Goal: Transaction & Acquisition: Purchase product/service

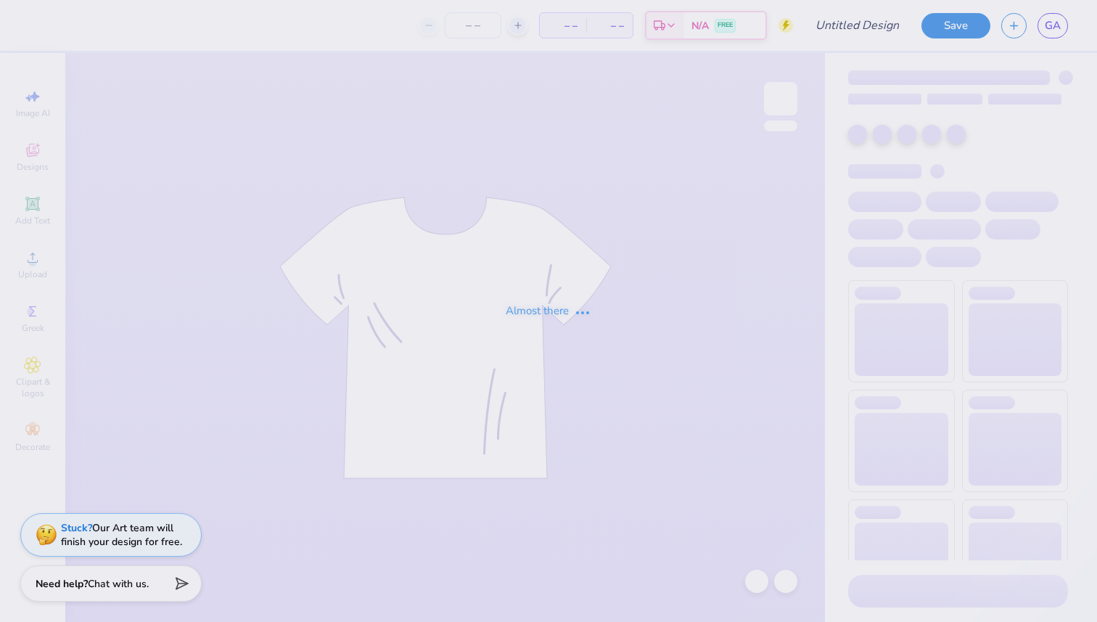
type input "Shirts for EMS"
type input "50"
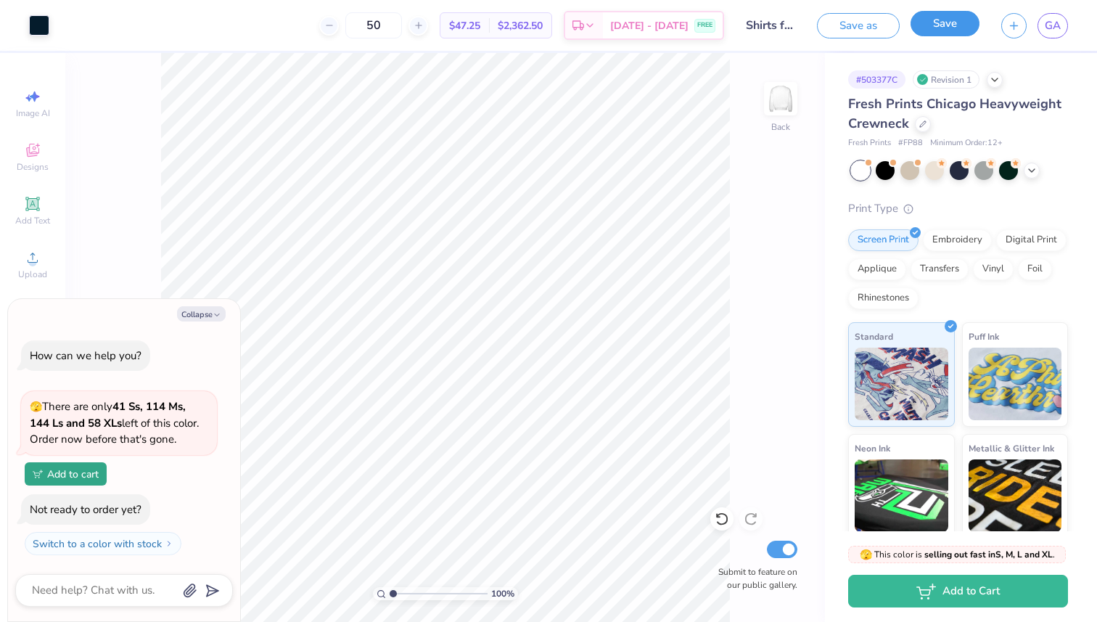
click at [942, 30] on button "Save" at bounding box center [944, 23] width 69 height 25
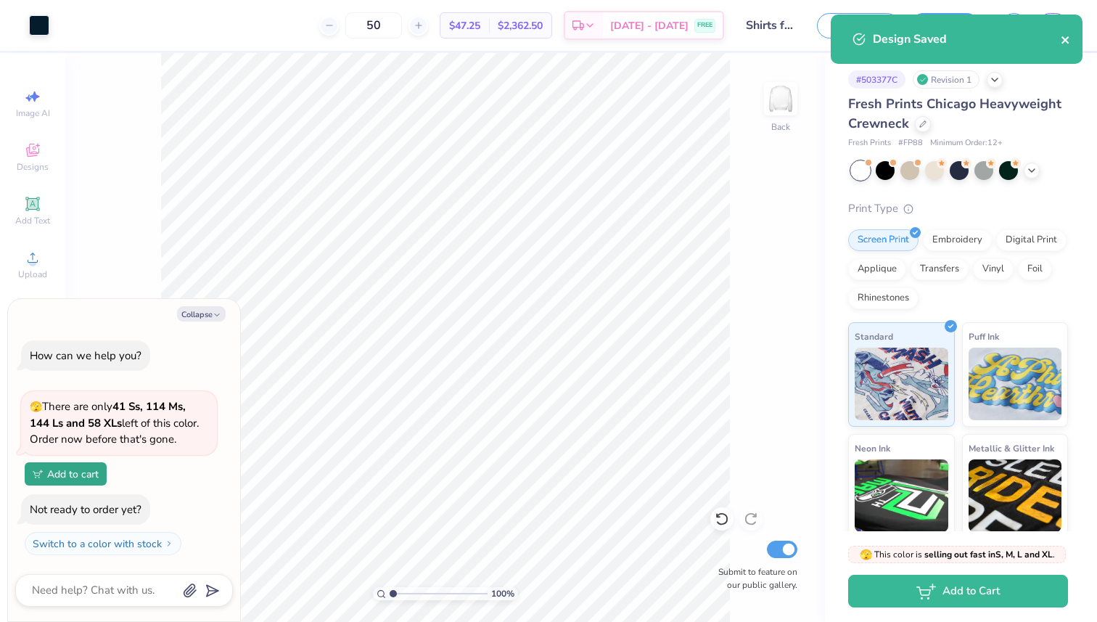
click at [1067, 40] on icon "close" at bounding box center [1066, 40] width 10 height 12
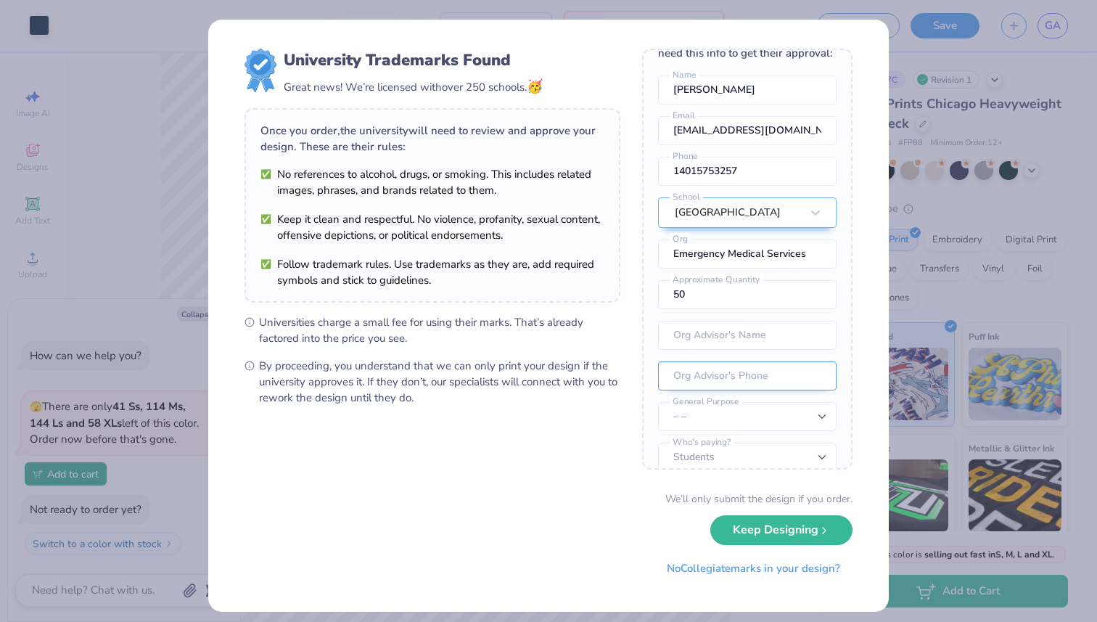
scroll to position [54, 0]
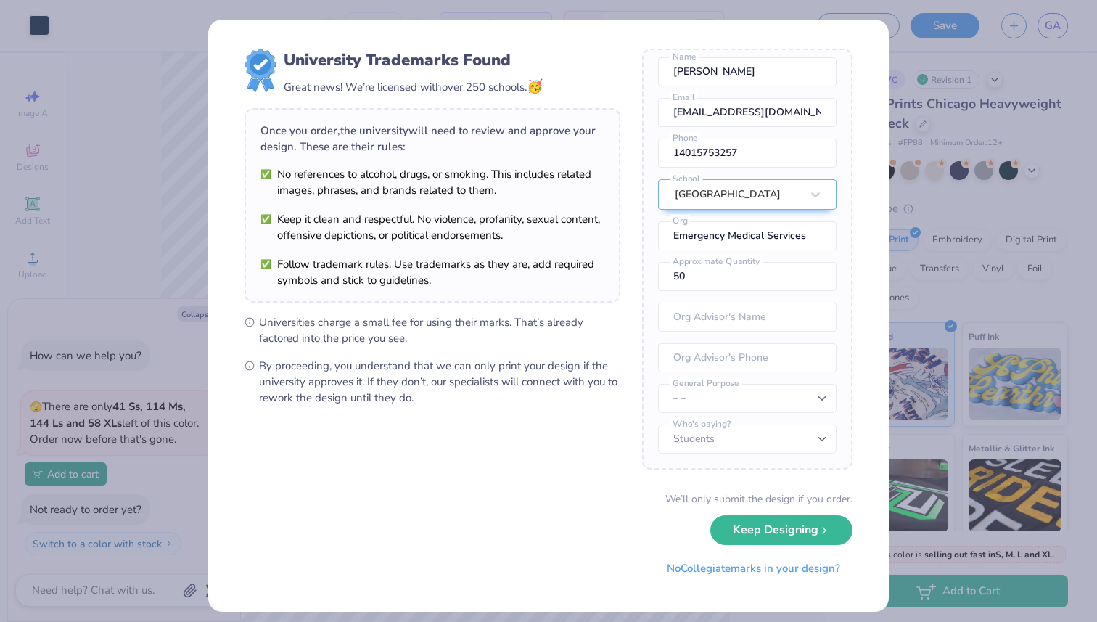
click at [590, 536] on div "We’ll only submit the design if you order. Keep Designing No Collegiate marks i…" at bounding box center [548, 536] width 608 height 91
drag, startPoint x: 781, startPoint y: 538, endPoint x: 773, endPoint y: 554, distance: 16.9
click at [781, 538] on button "Keep Designing" at bounding box center [781, 530] width 142 height 30
type textarea "x"
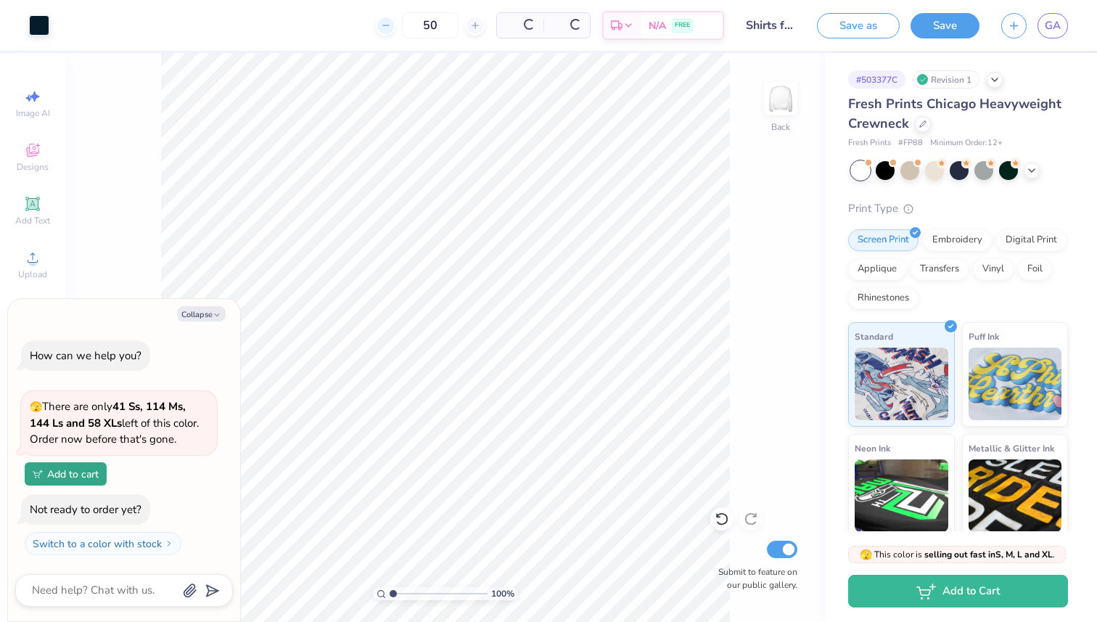
click at [385, 25] on line at bounding box center [385, 25] width 6 height 0
type input "49"
click at [375, 22] on input "49" at bounding box center [373, 25] width 57 height 26
type textarea "x"
drag, startPoint x: 408, startPoint y: 28, endPoint x: 270, endPoint y: 28, distance: 137.8
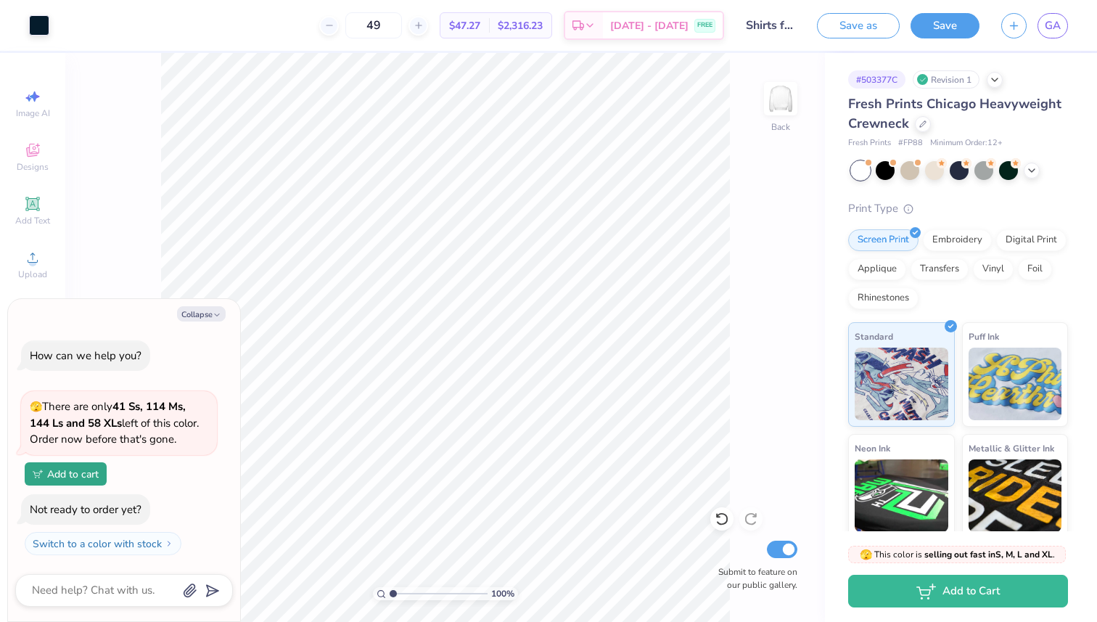
click at [270, 28] on div "49 $47.27 Per Item $2,316.23 Total Est. Delivery Sep 14 - 17 FREE" at bounding box center [392, 25] width 664 height 51
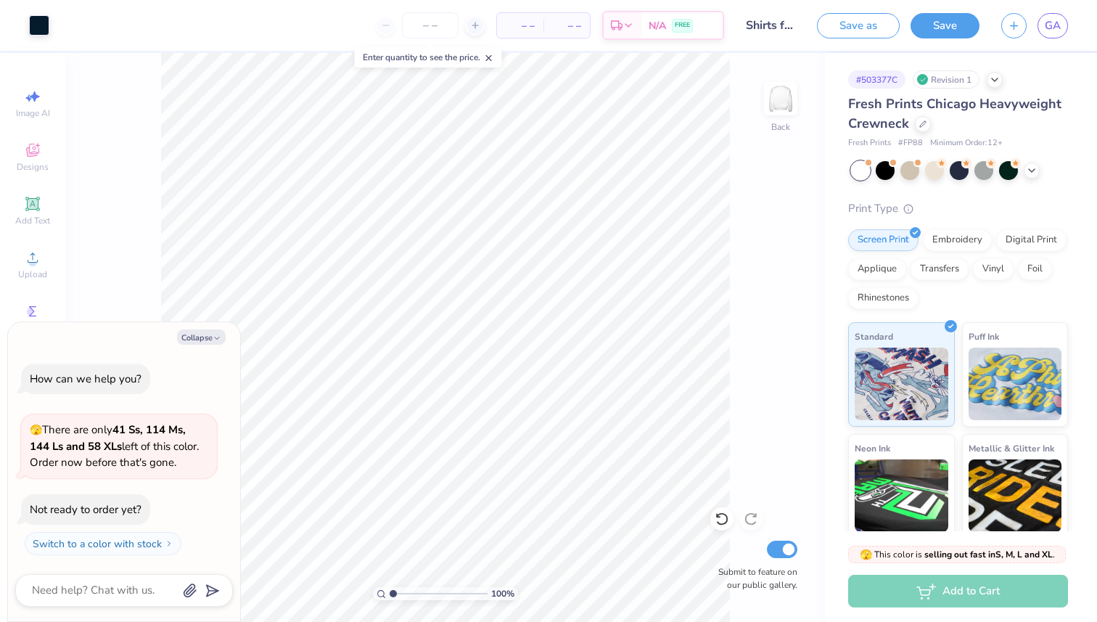
click at [954, 27] on button "Save" at bounding box center [944, 25] width 69 height 25
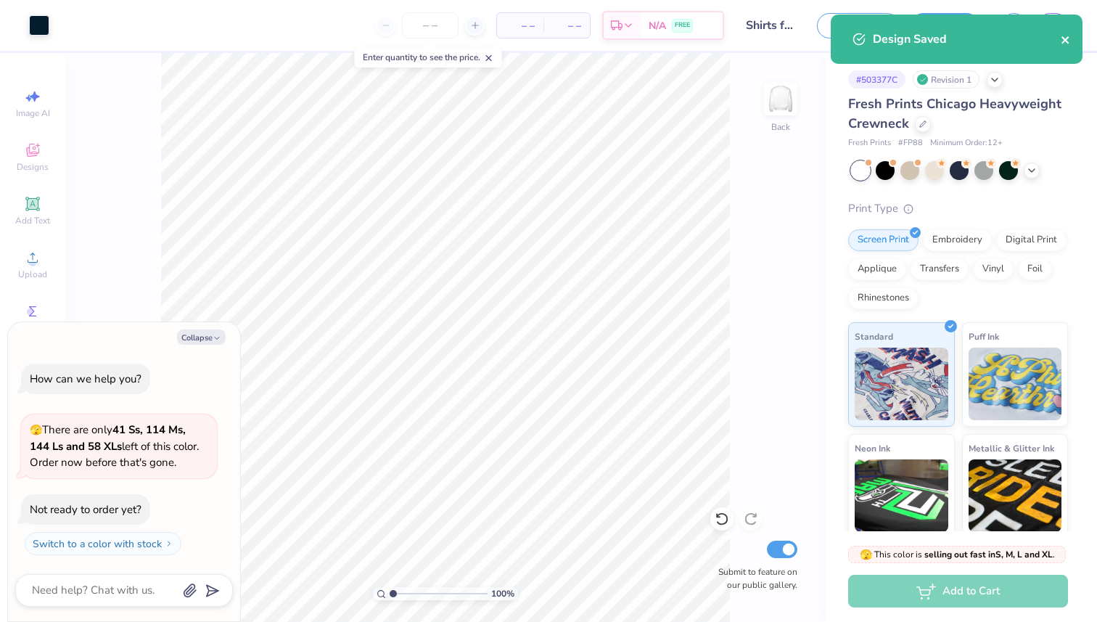
click at [1066, 46] on button "close" at bounding box center [1066, 38] width 10 height 17
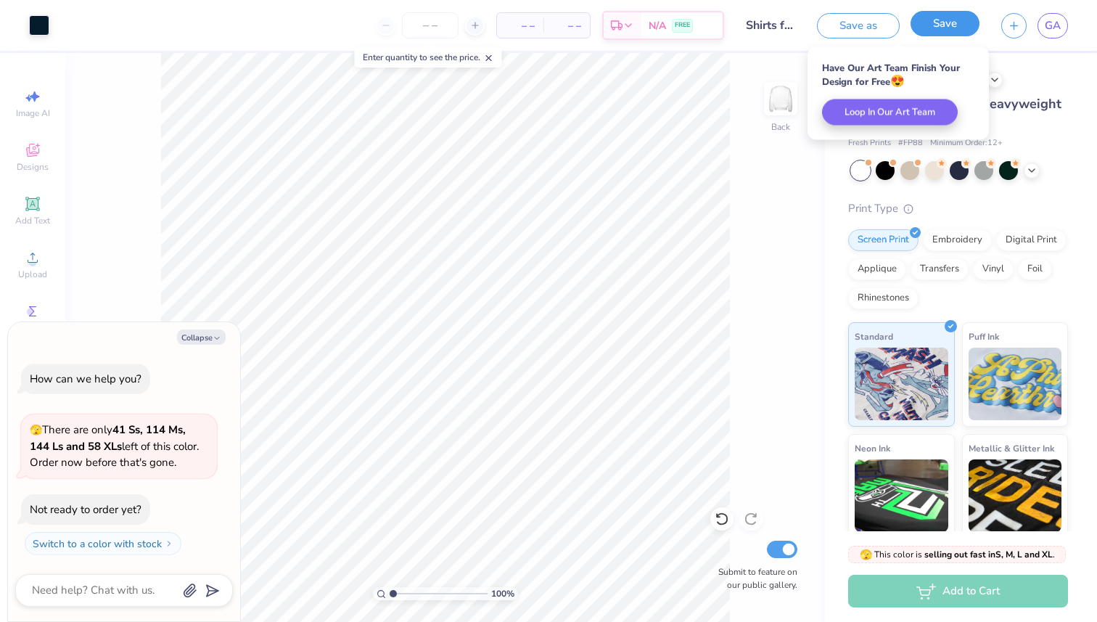
click at [957, 22] on button "Save" at bounding box center [944, 23] width 69 height 25
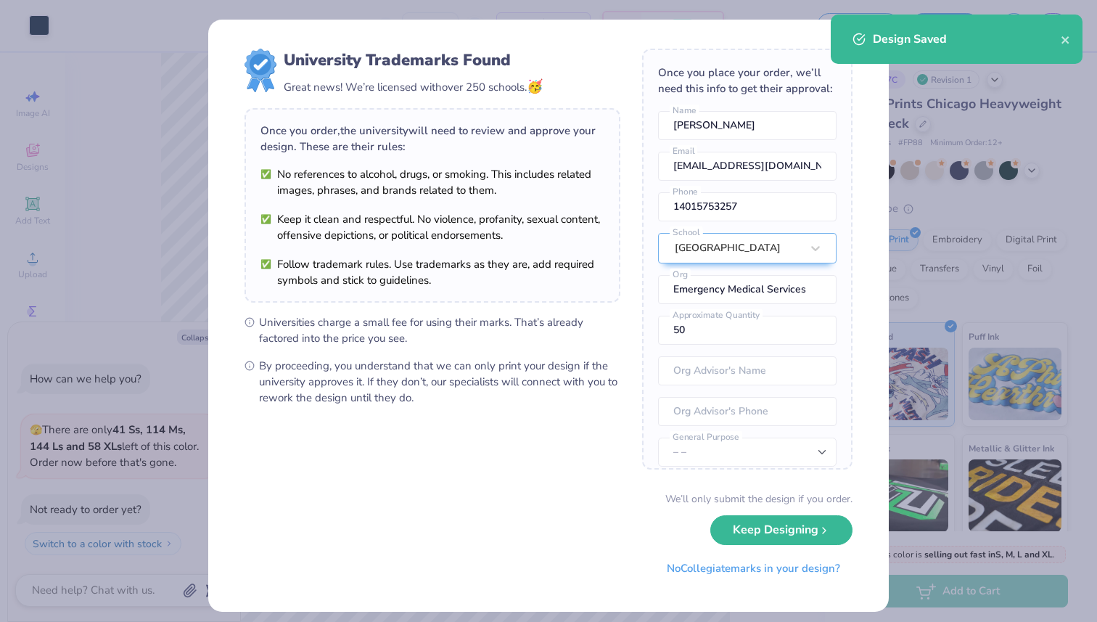
click at [1074, 42] on div "Design Saved" at bounding box center [957, 39] width 252 height 49
click at [1066, 36] on icon "close" at bounding box center [1066, 40] width 10 height 12
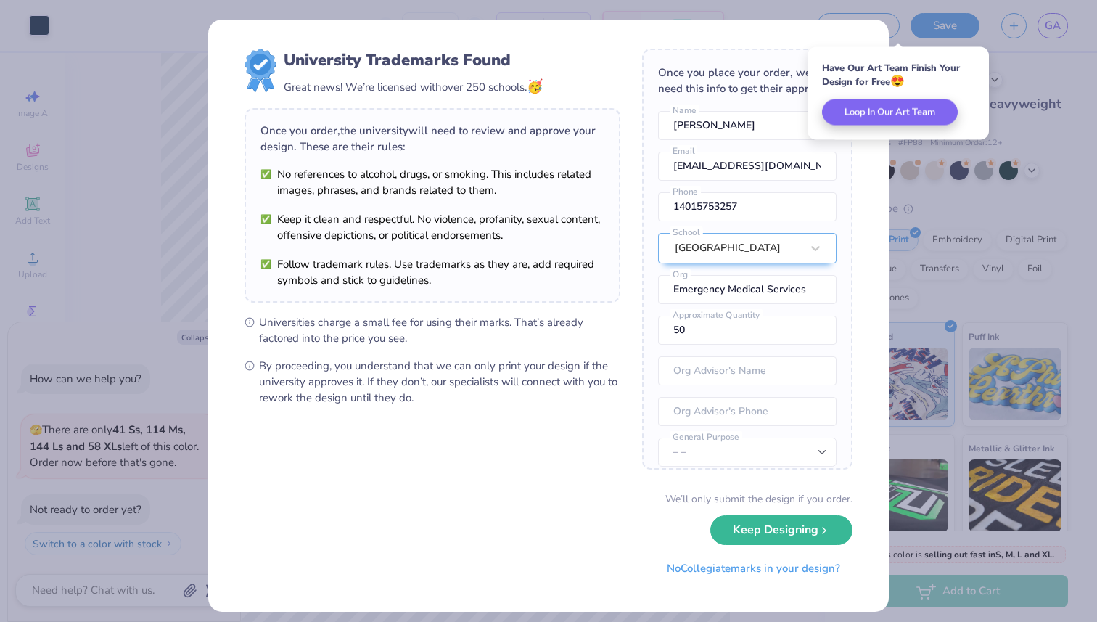
click at [929, 503] on div "University Trademarks Found Great news! We’re licensed with over 250 schools. 🥳…" at bounding box center [548, 311] width 1097 height 622
click at [796, 538] on button "Keep Designing" at bounding box center [781, 530] width 142 height 30
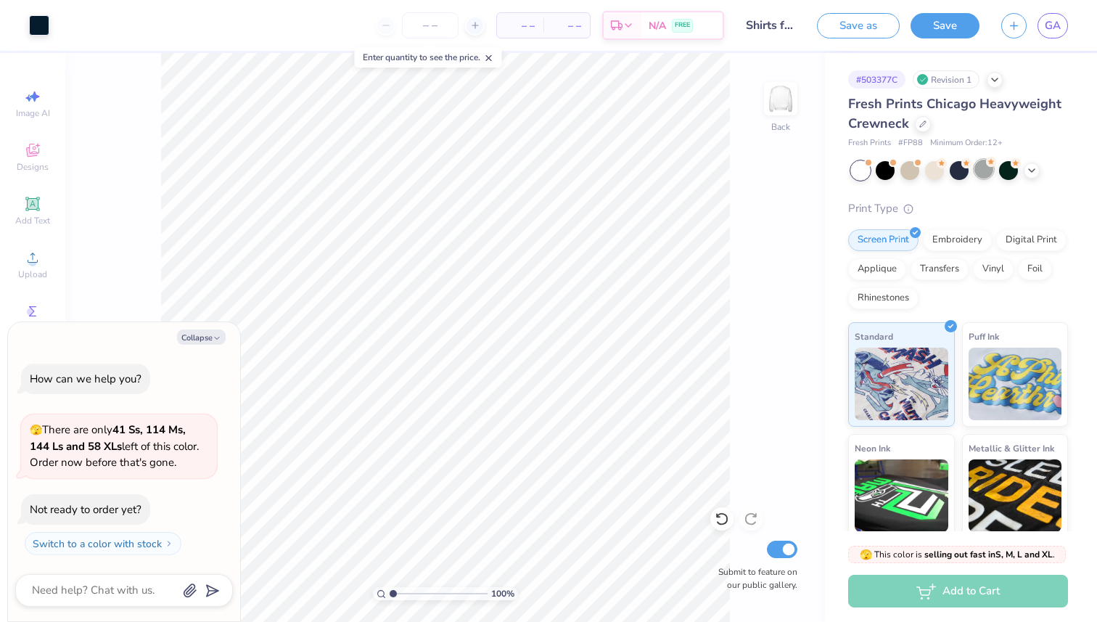
click at [979, 170] on div at bounding box center [983, 169] width 19 height 19
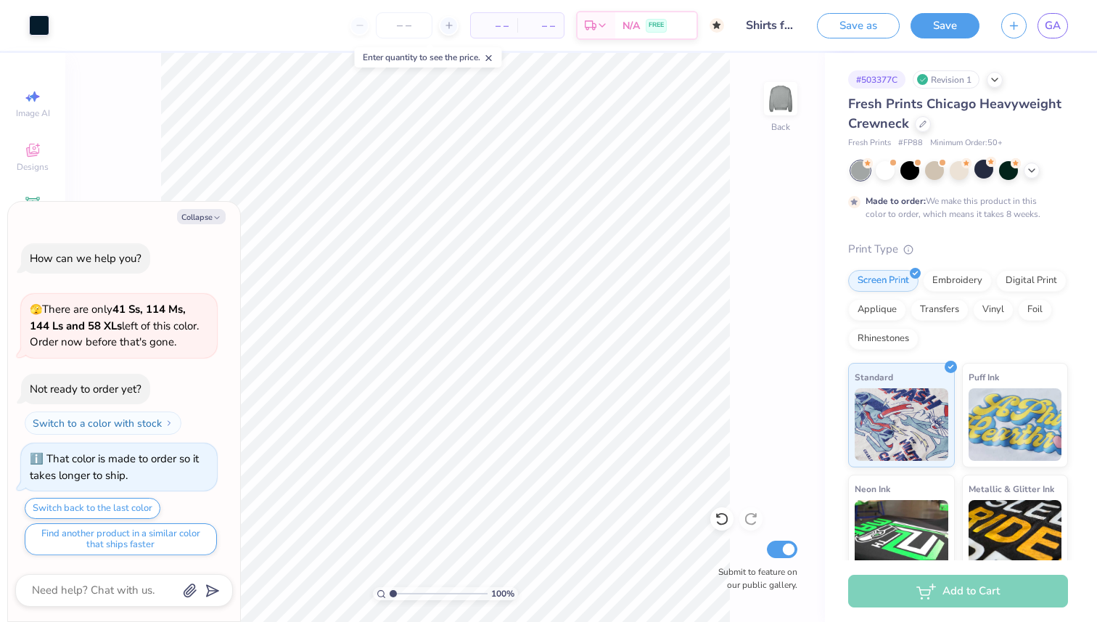
click at [947, 174] on div at bounding box center [959, 170] width 217 height 19
click at [954, 174] on div at bounding box center [959, 169] width 19 height 19
click at [925, 170] on div at bounding box center [934, 169] width 19 height 19
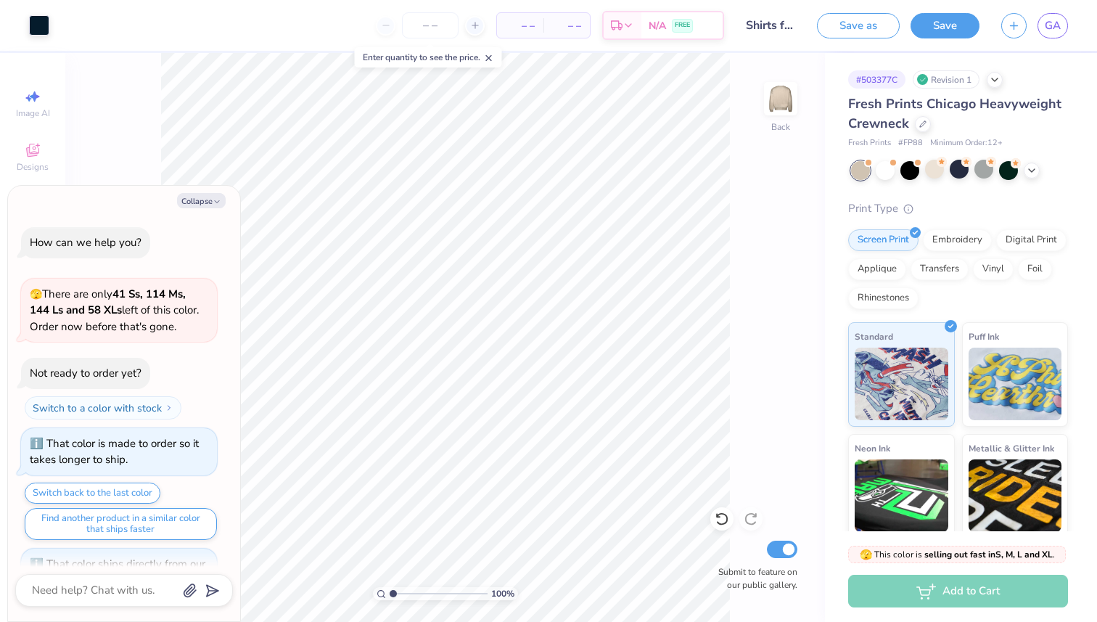
scroll to position [218, 0]
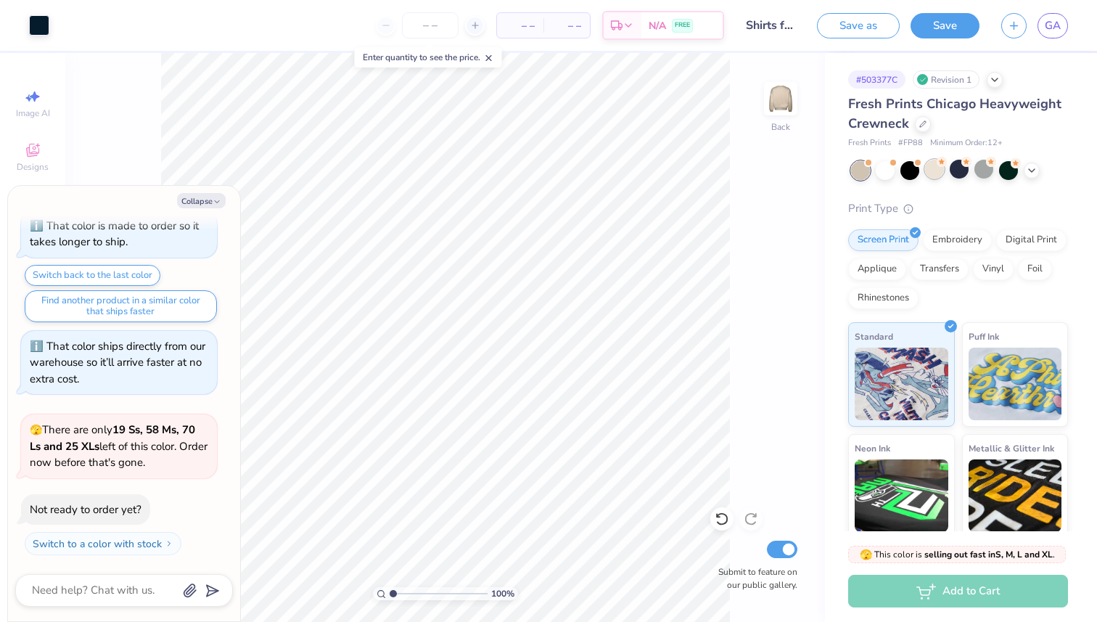
click at [934, 170] on div at bounding box center [934, 169] width 19 height 19
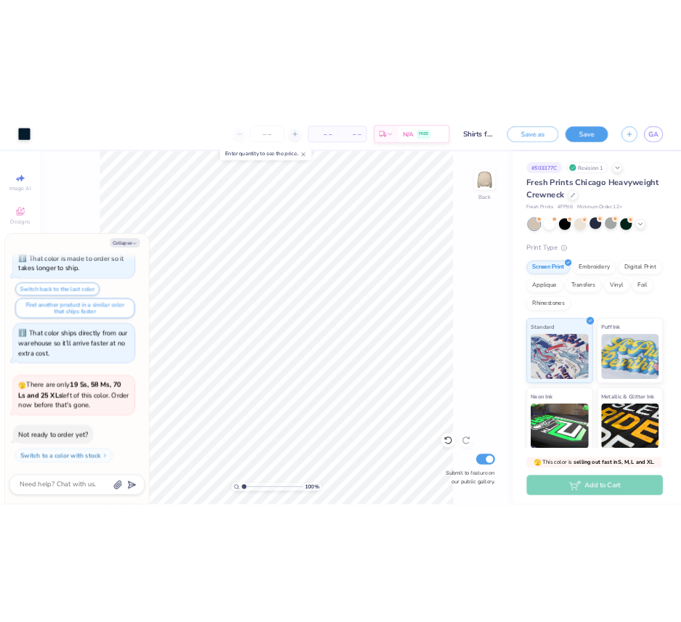
scroll to position [338, 0]
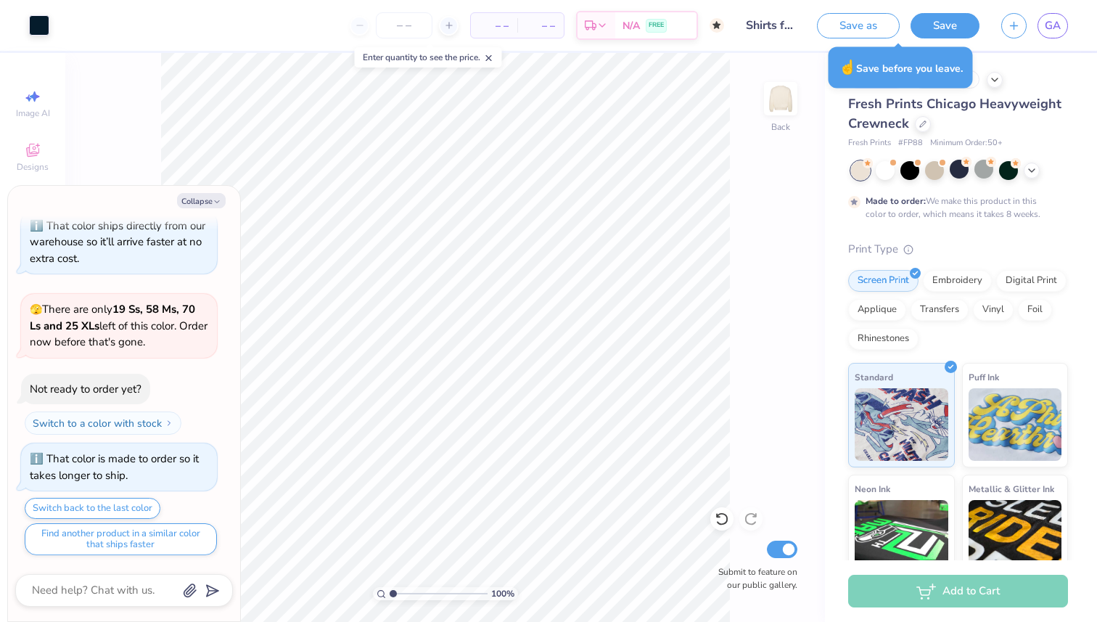
click at [938, 30] on button "Save" at bounding box center [944, 25] width 69 height 25
click at [1056, 25] on span "GA" at bounding box center [1053, 25] width 16 height 17
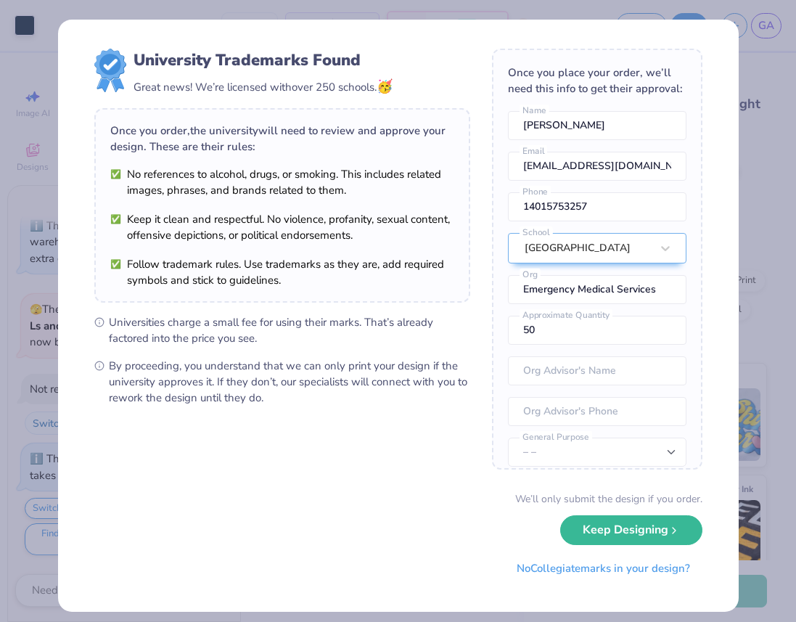
click at [754, 33] on div "University Trademarks Found Great news! We’re licensed with over 250 schools. 🥳…" at bounding box center [398, 311] width 796 height 622
click at [746, 344] on div "University Trademarks Found Great news! We’re licensed with over 250 schools. 🥳…" at bounding box center [398, 311] width 796 height 622
click at [750, 295] on div "University Trademarks Found Great news! We’re licensed with over 250 schools. 🥳…" at bounding box center [398, 311] width 796 height 622
click at [660, 524] on button "Keep Designing" at bounding box center [631, 526] width 142 height 30
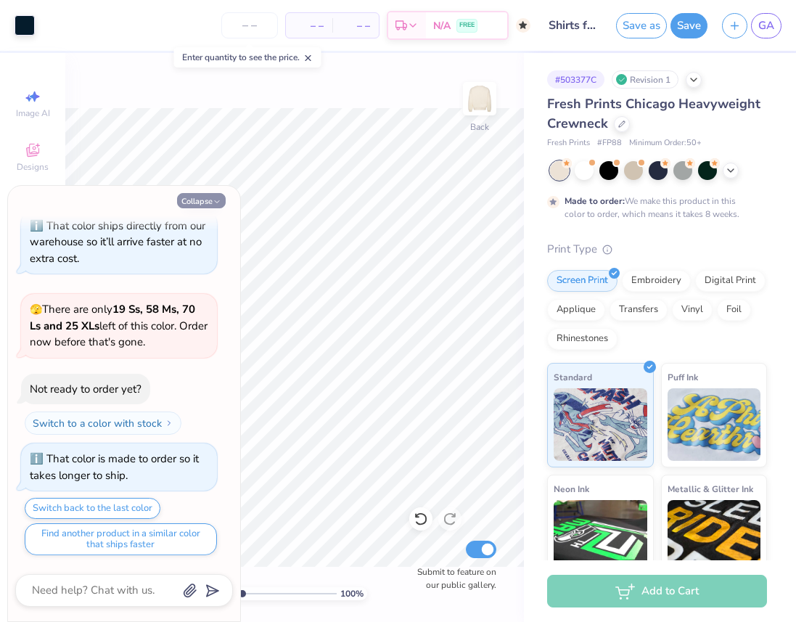
click at [205, 193] on button "Collapse" at bounding box center [201, 200] width 49 height 15
type textarea "x"
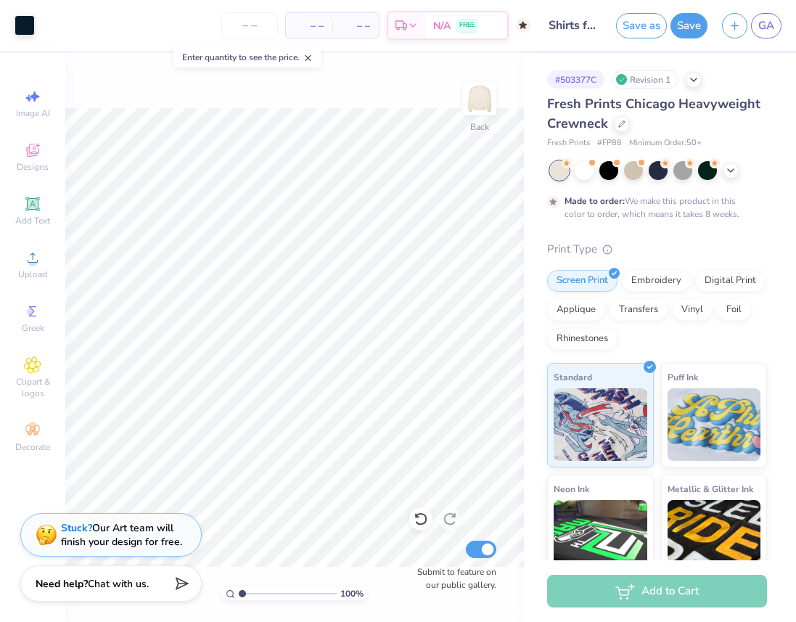
click at [559, 29] on input "Shirts for EMS" at bounding box center [573, 25] width 71 height 29
click at [756, 29] on link "GA" at bounding box center [766, 25] width 30 height 25
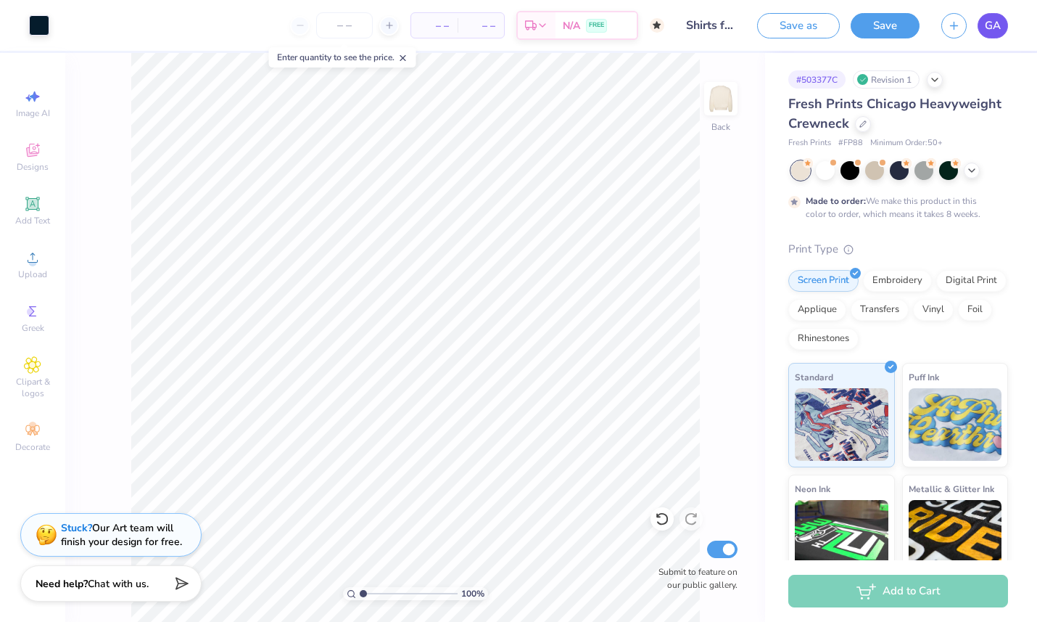
click at [993, 26] on span "GA" at bounding box center [993, 25] width 16 height 17
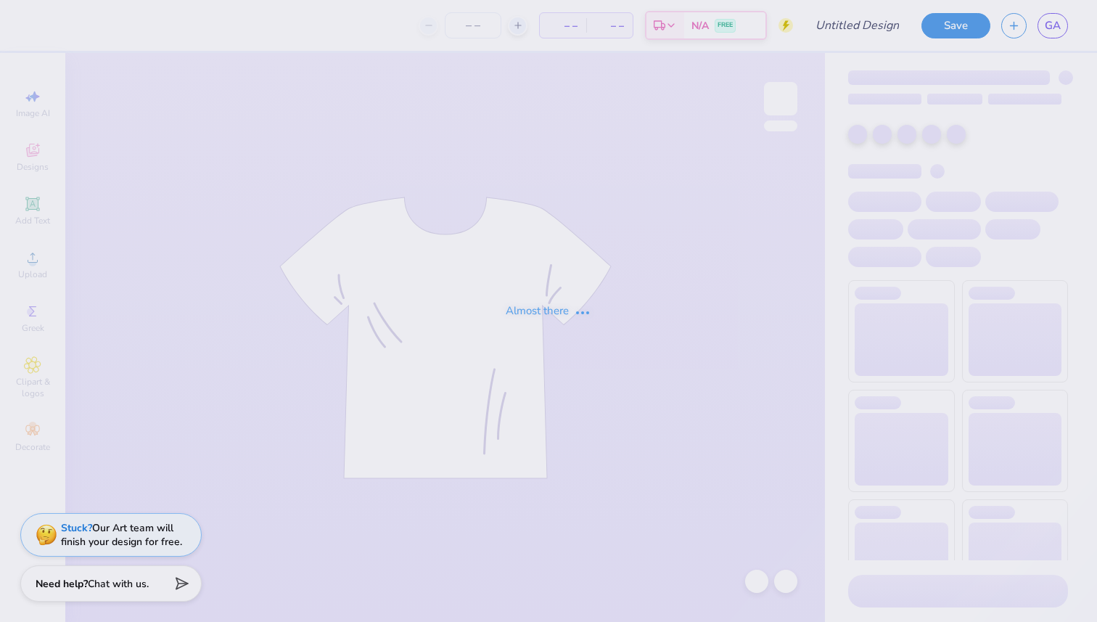
type input "Shirts for EMS"
type input "50"
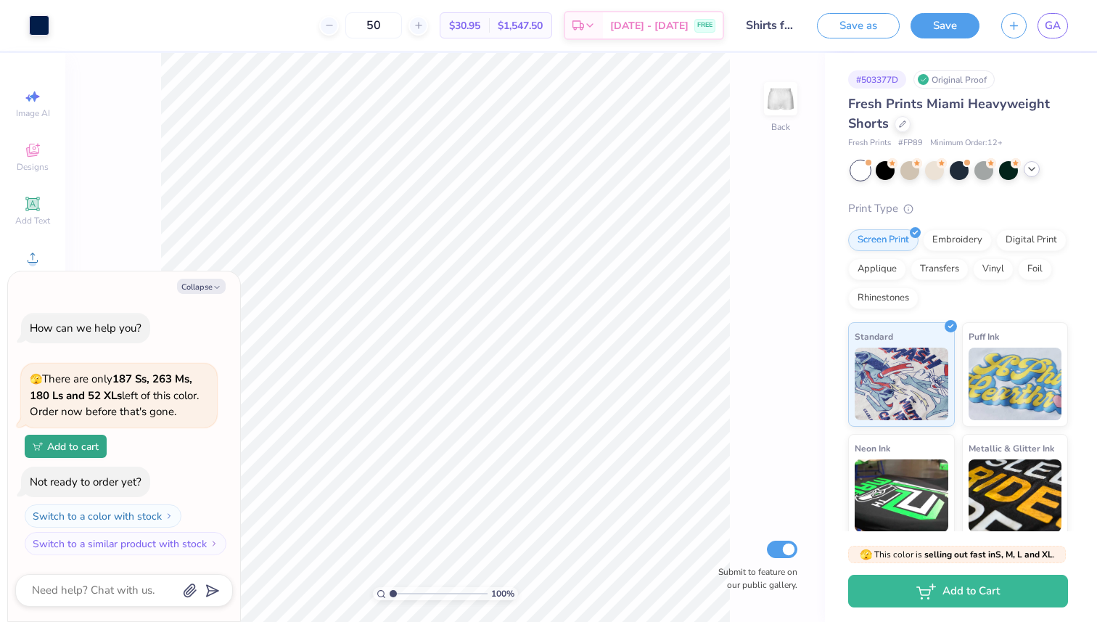
click at [1029, 171] on icon at bounding box center [1032, 169] width 12 height 12
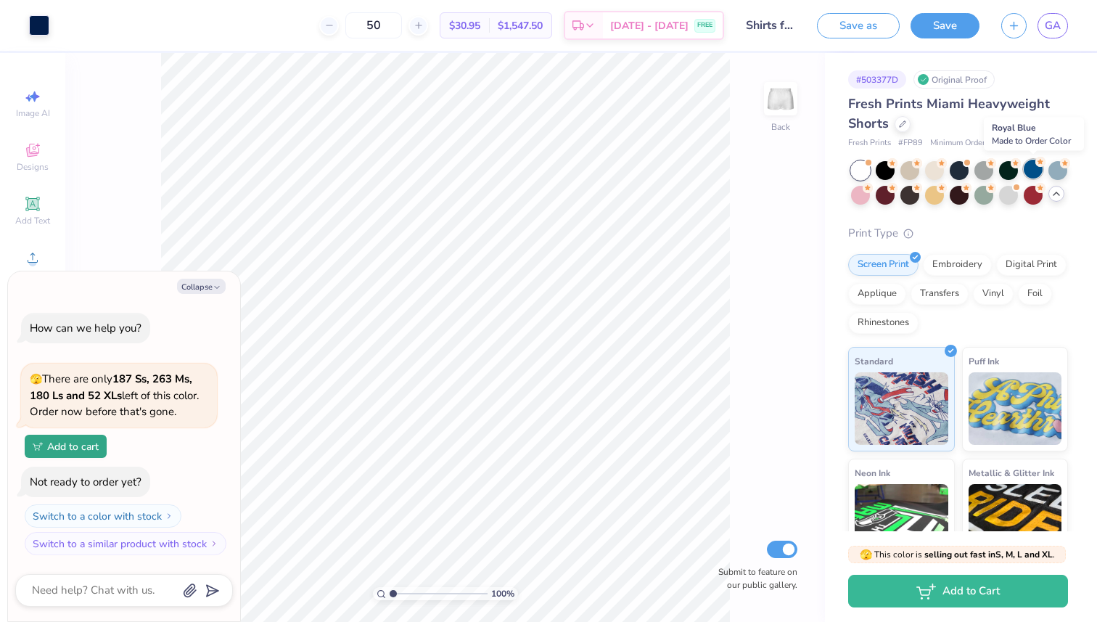
click at [1029, 170] on div at bounding box center [1033, 169] width 19 height 19
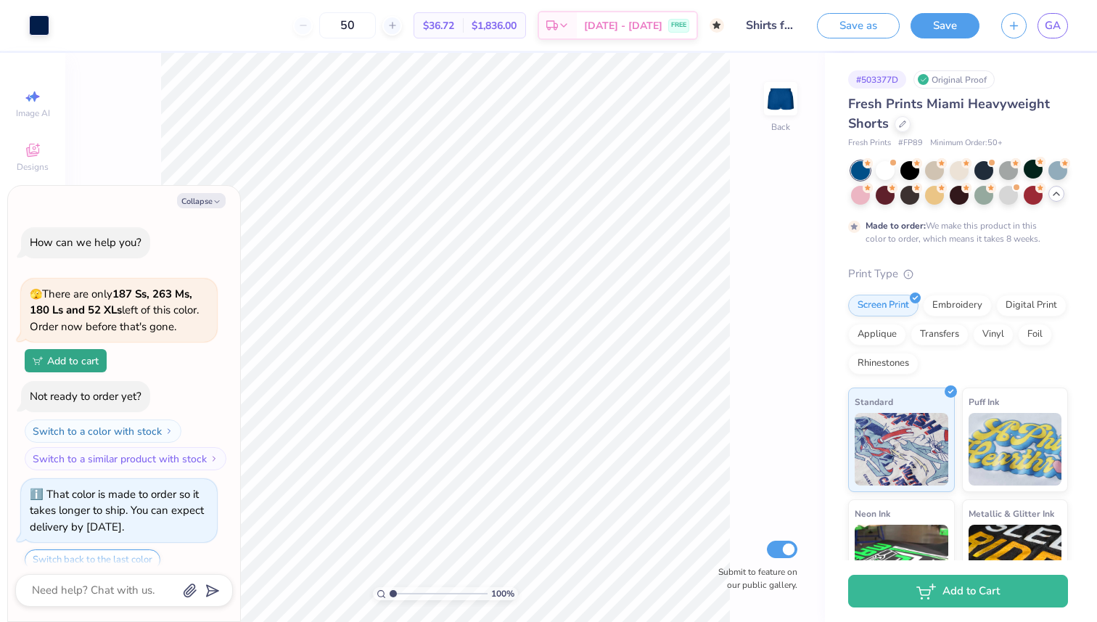
scroll to position [52, 0]
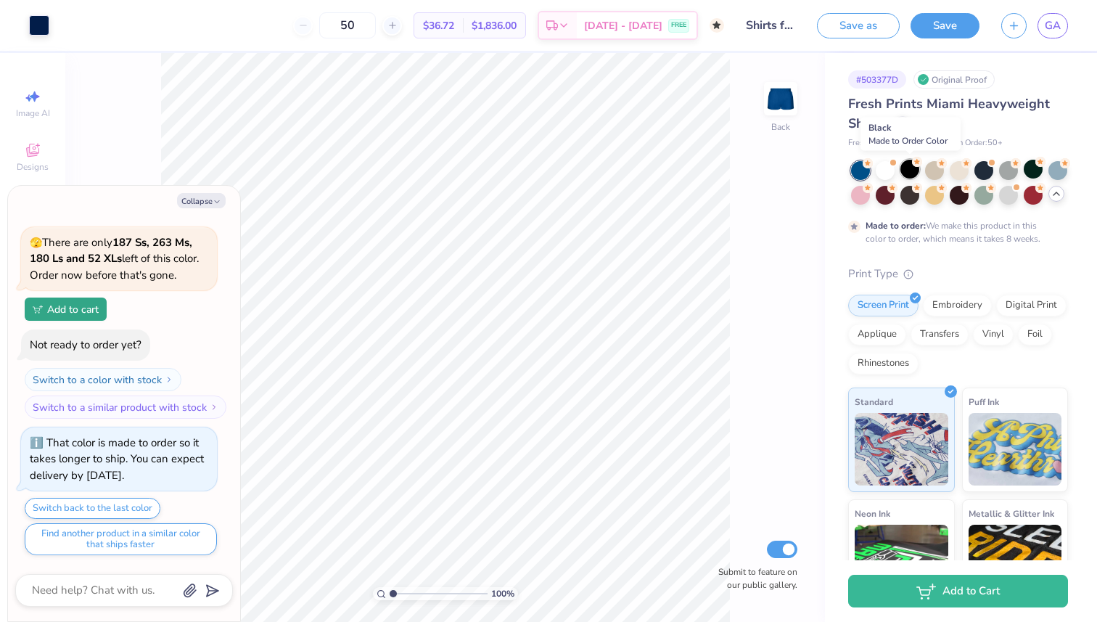
click at [905, 168] on div at bounding box center [909, 169] width 19 height 19
click at [1011, 174] on div at bounding box center [1008, 169] width 19 height 19
click at [982, 195] on div at bounding box center [983, 193] width 19 height 19
click at [1004, 195] on div at bounding box center [1008, 193] width 19 height 19
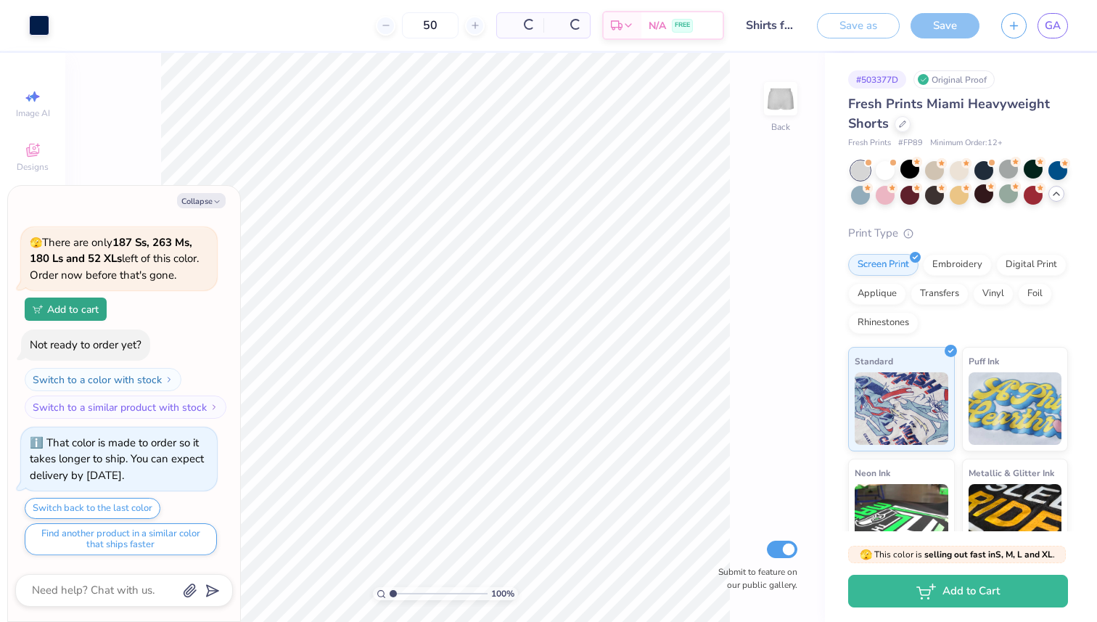
scroll to position [352, 0]
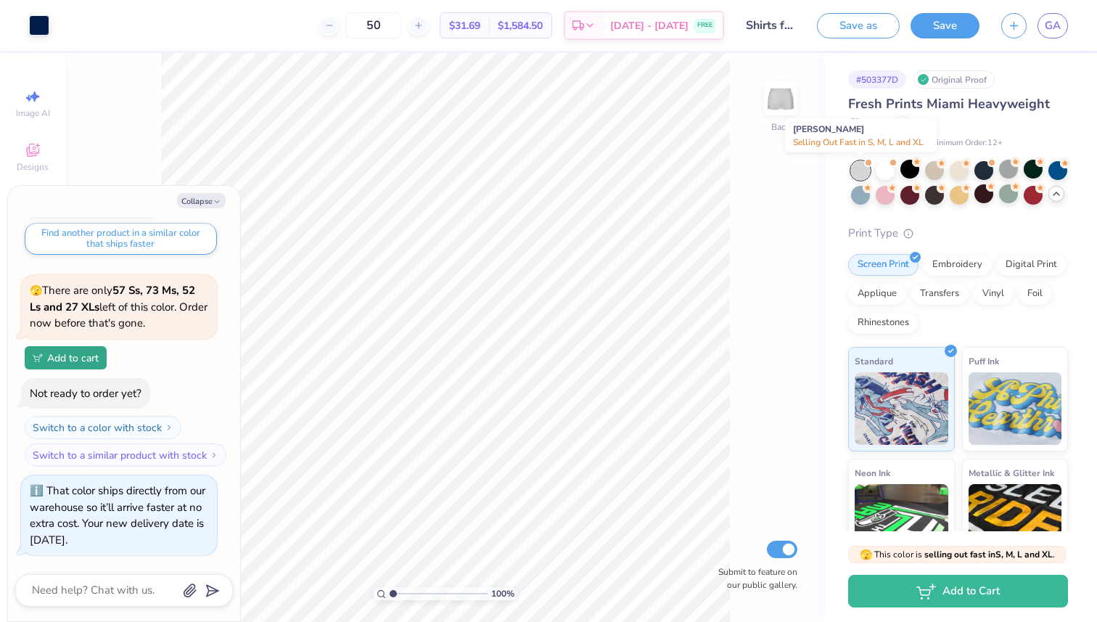
click at [858, 168] on div at bounding box center [860, 170] width 19 height 19
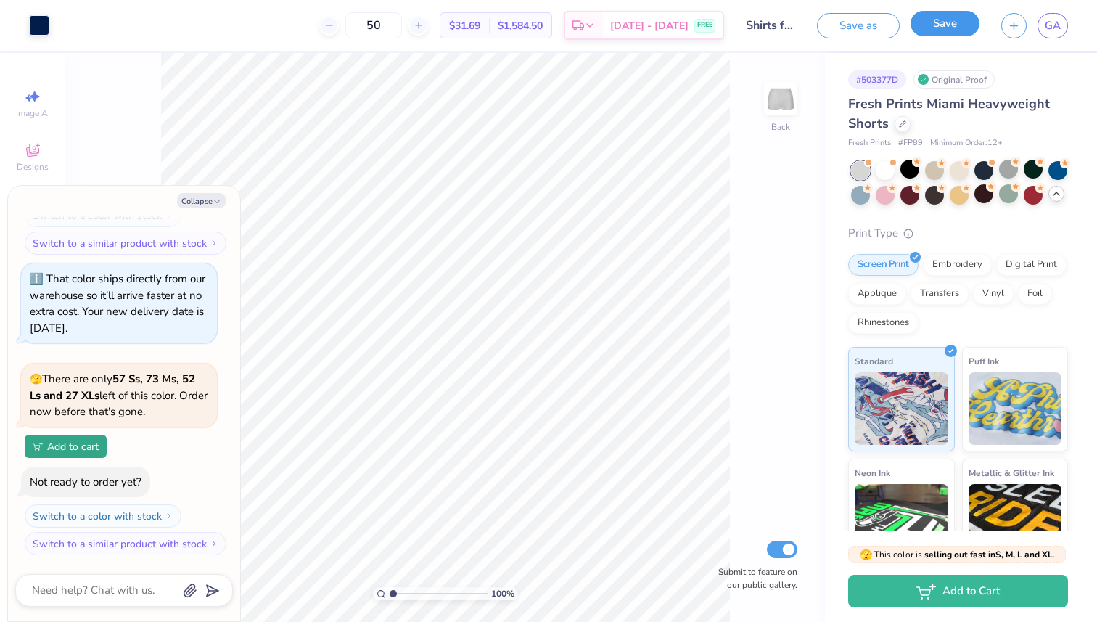
click at [948, 24] on button "Save" at bounding box center [944, 23] width 69 height 25
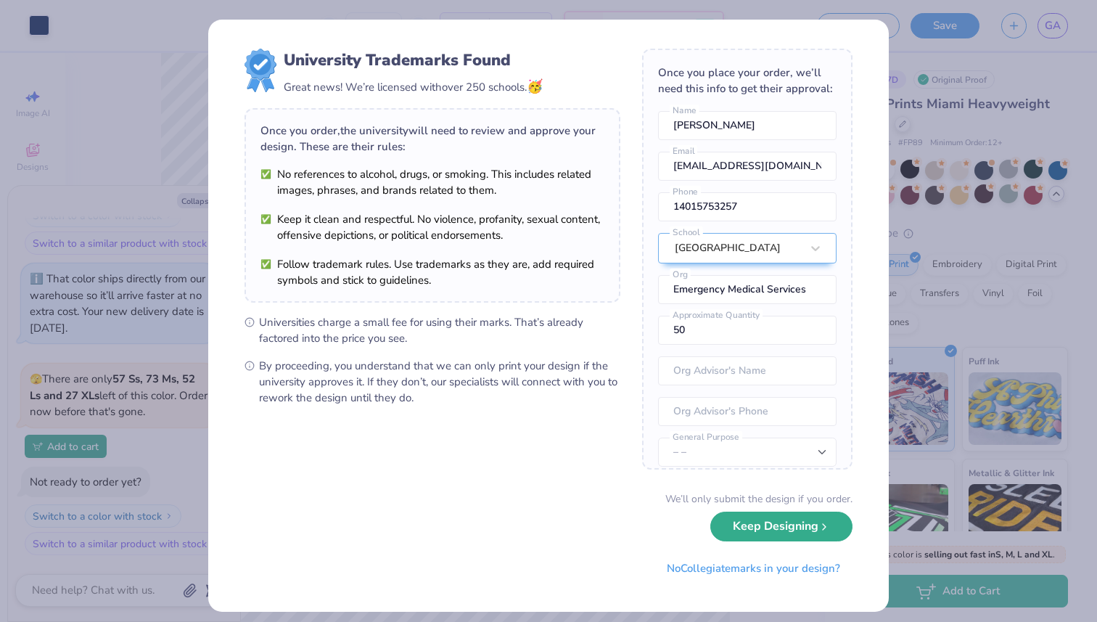
click at [784, 526] on button "Keep Designing" at bounding box center [781, 526] width 142 height 30
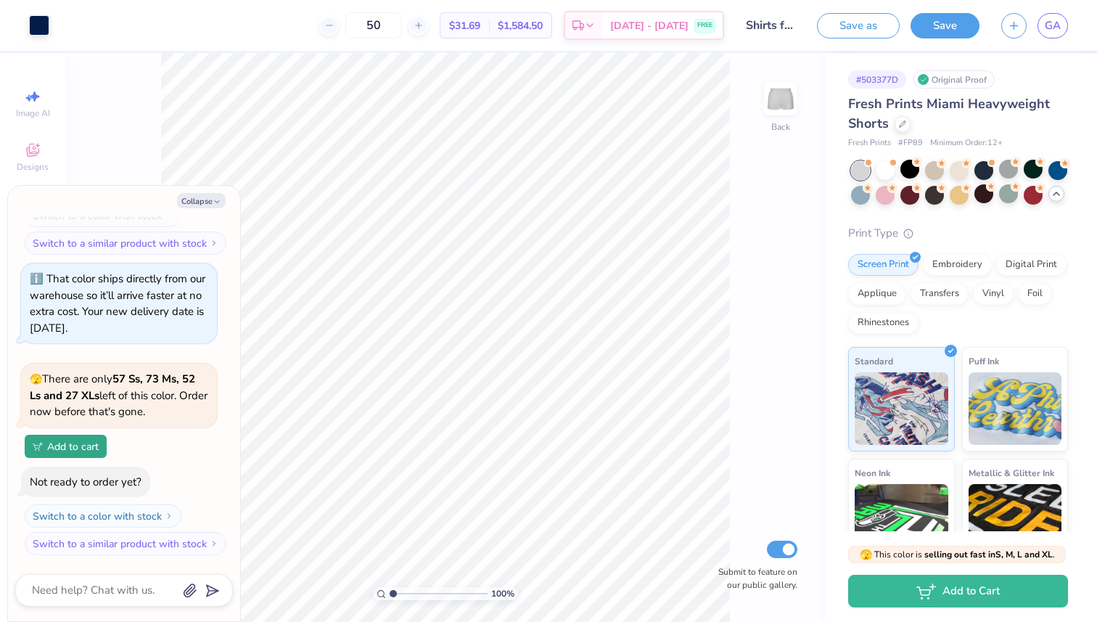
type textarea "x"
click at [1053, 26] on span "GA" at bounding box center [1053, 25] width 16 height 17
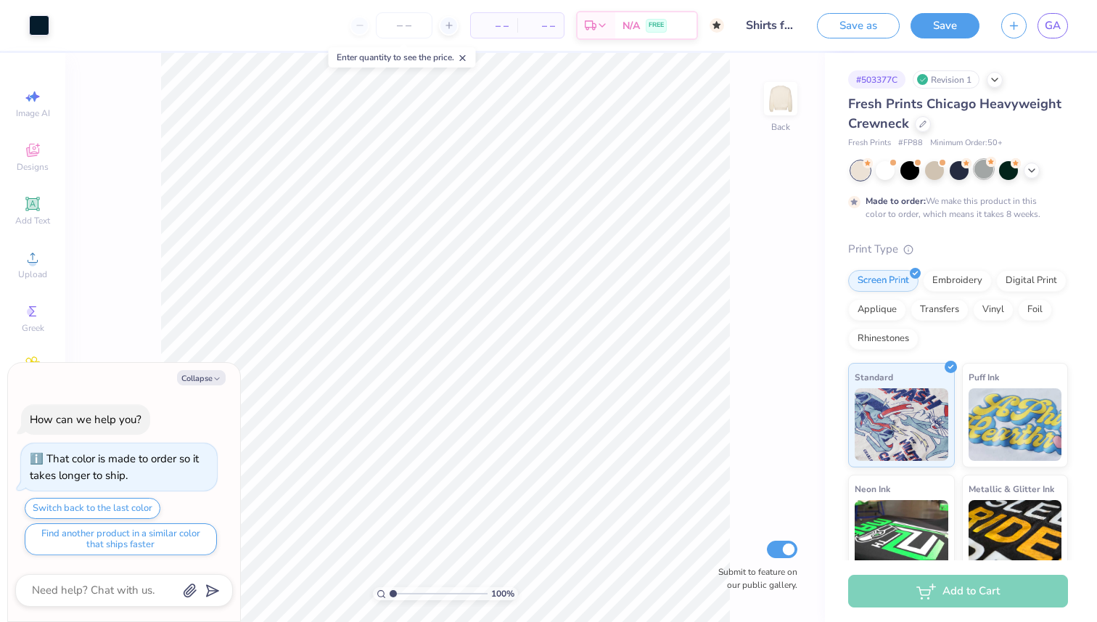
click at [984, 168] on div at bounding box center [983, 169] width 19 height 19
click at [1032, 171] on icon at bounding box center [1032, 169] width 12 height 12
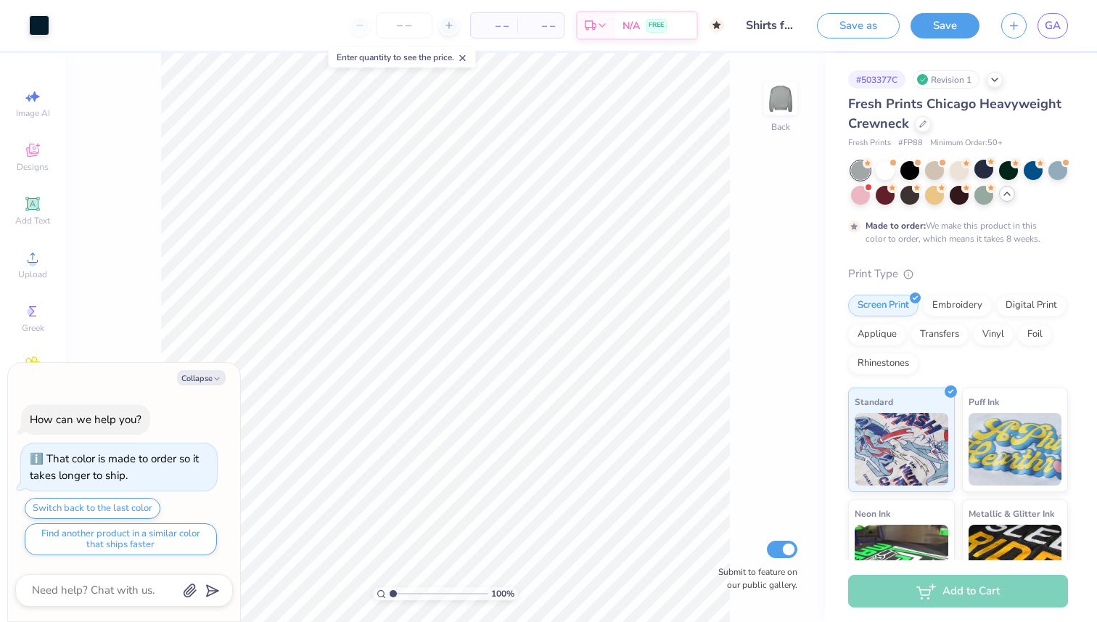
click at [857, 170] on div at bounding box center [860, 170] width 19 height 19
click at [889, 181] on div at bounding box center [959, 183] width 217 height 44
click at [886, 172] on div at bounding box center [885, 169] width 19 height 19
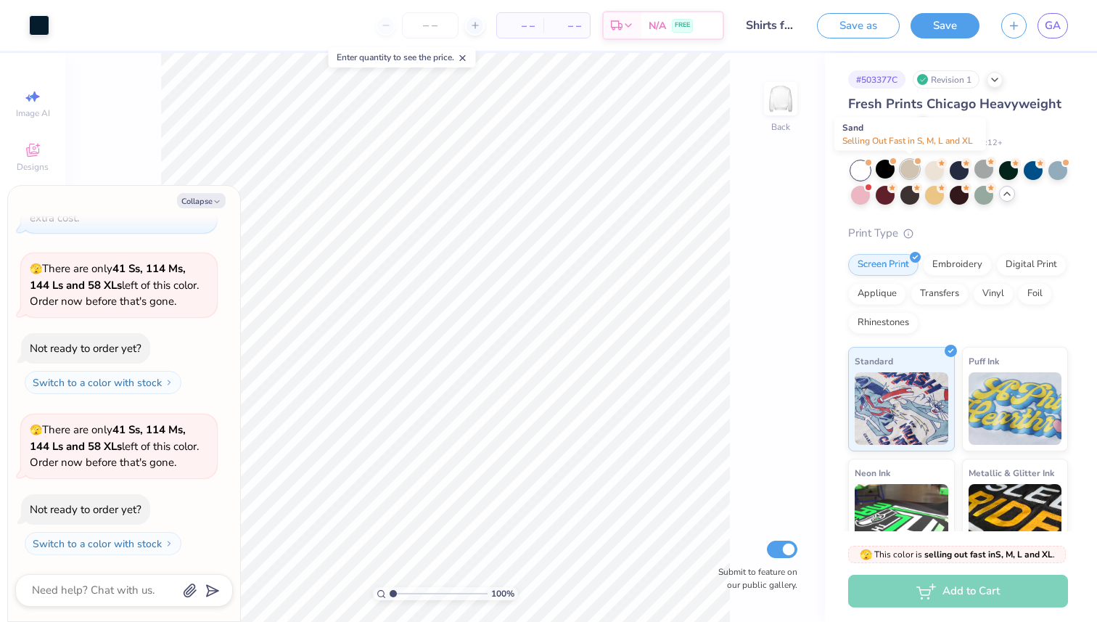
click at [912, 174] on div at bounding box center [909, 169] width 19 height 19
click at [961, 201] on div at bounding box center [959, 193] width 19 height 19
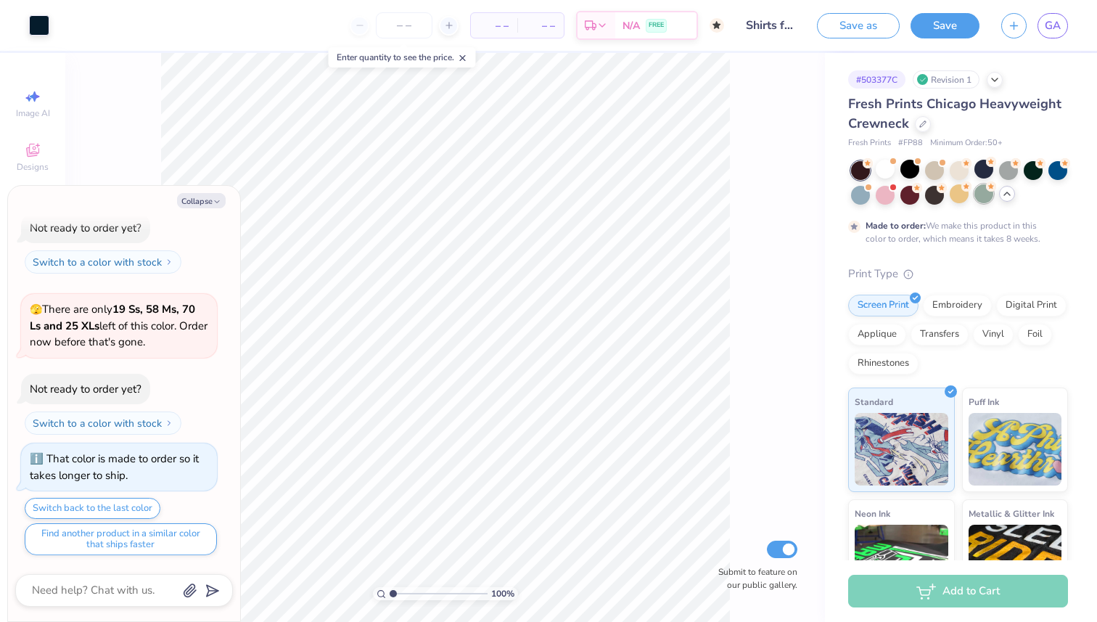
click at [987, 200] on div at bounding box center [983, 193] width 19 height 19
click at [1013, 166] on div at bounding box center [1008, 169] width 19 height 19
click at [1043, 172] on div at bounding box center [1033, 169] width 19 height 19
click at [1051, 171] on div at bounding box center [1057, 169] width 19 height 19
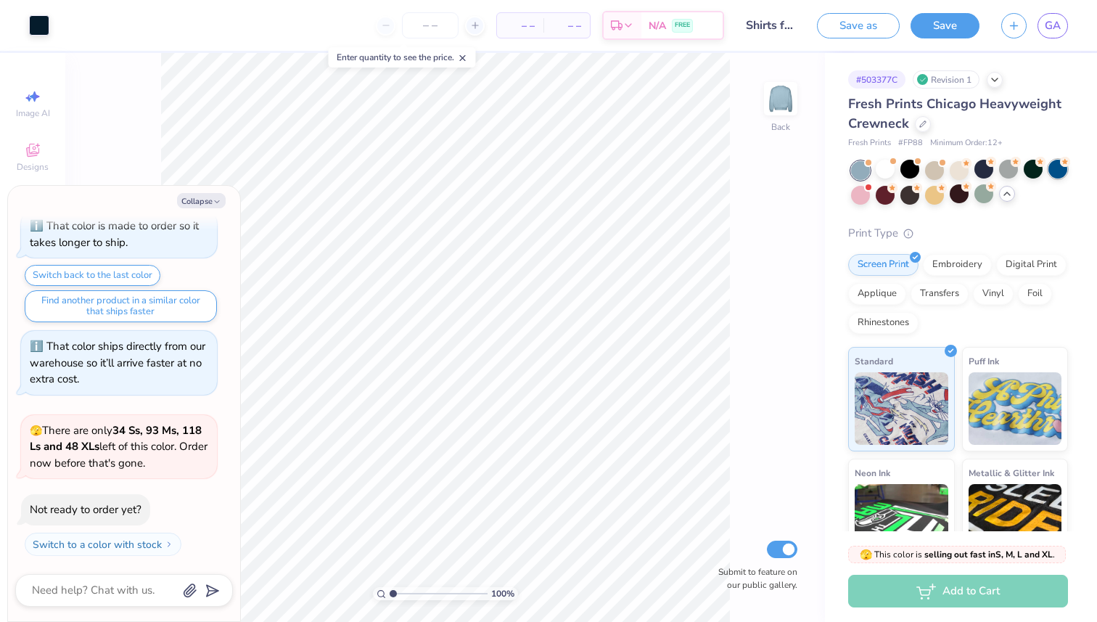
click at [1050, 166] on div at bounding box center [1057, 169] width 19 height 19
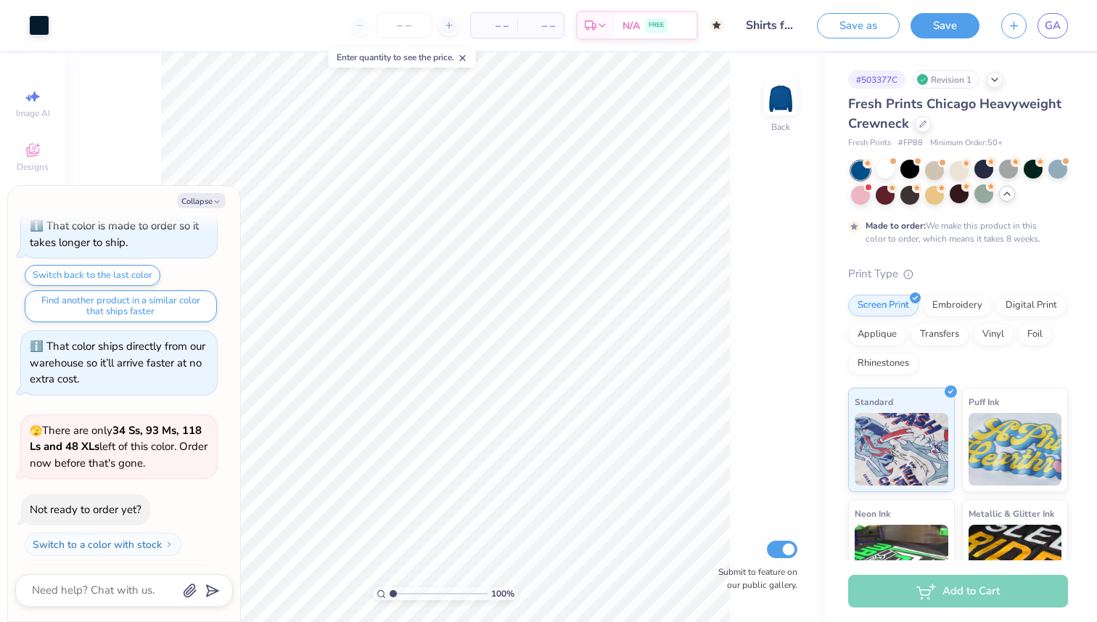
scroll to position [852, 0]
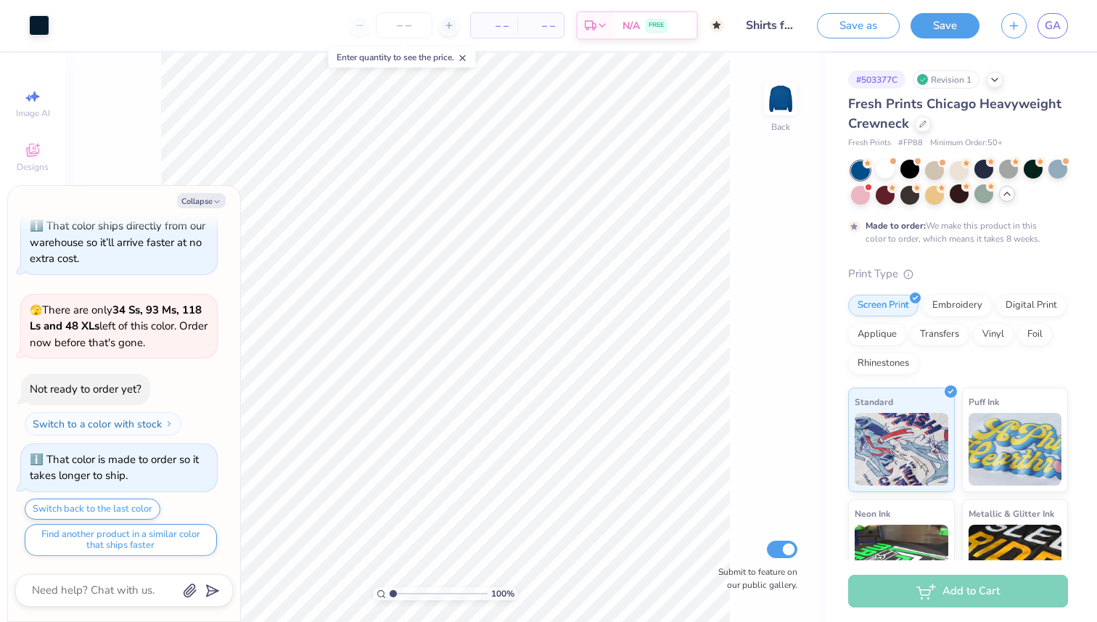
click at [865, 199] on div at bounding box center [860, 195] width 19 height 19
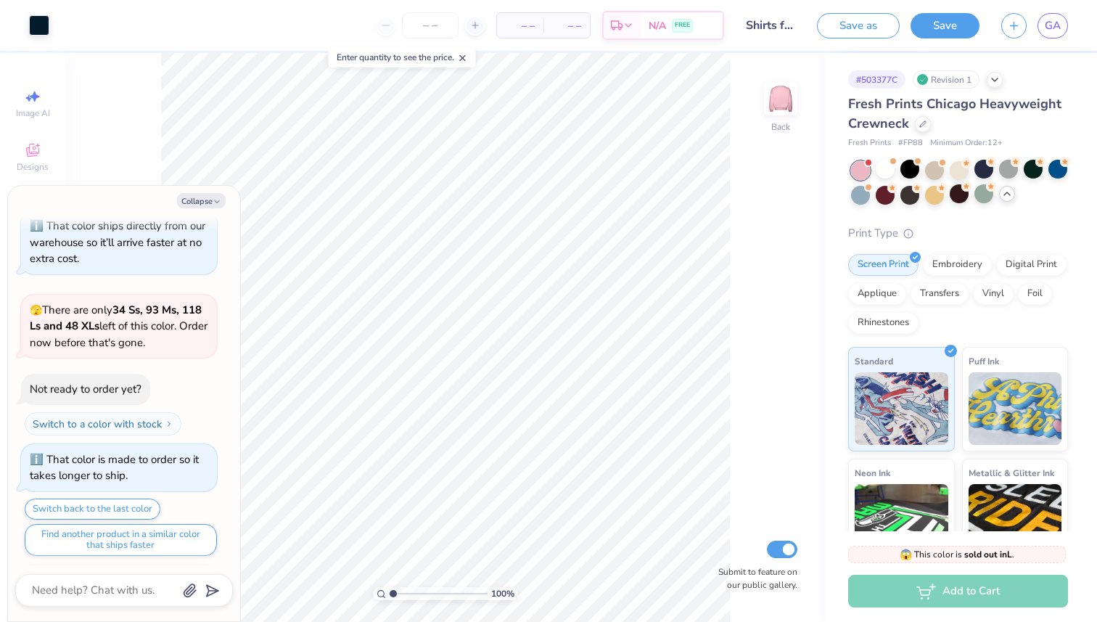
scroll to position [1102, 0]
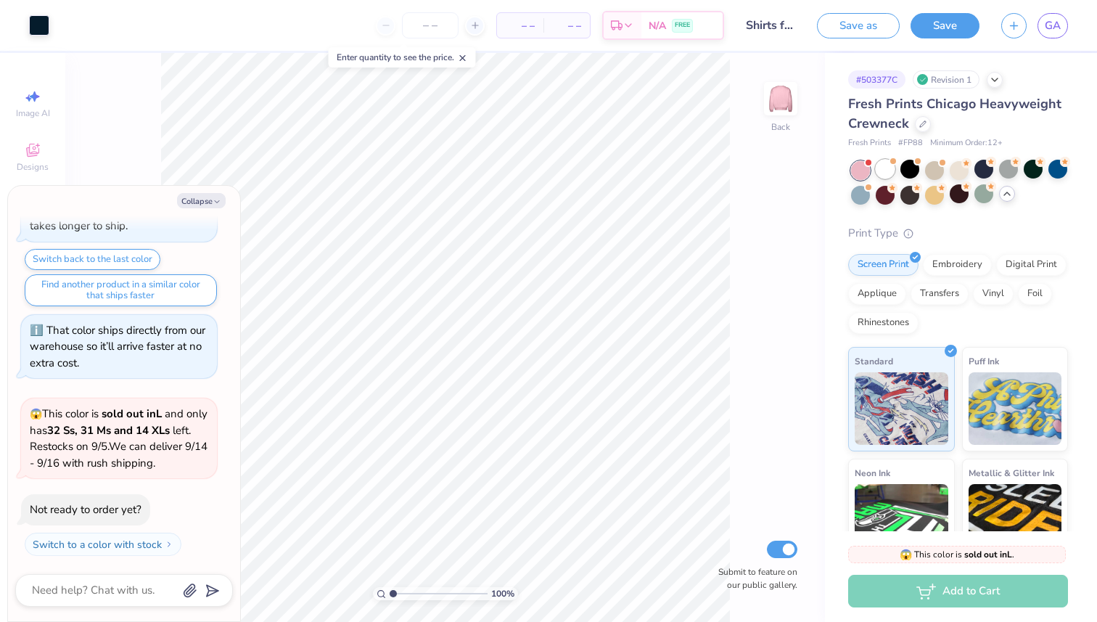
click at [892, 168] on div at bounding box center [885, 169] width 19 height 19
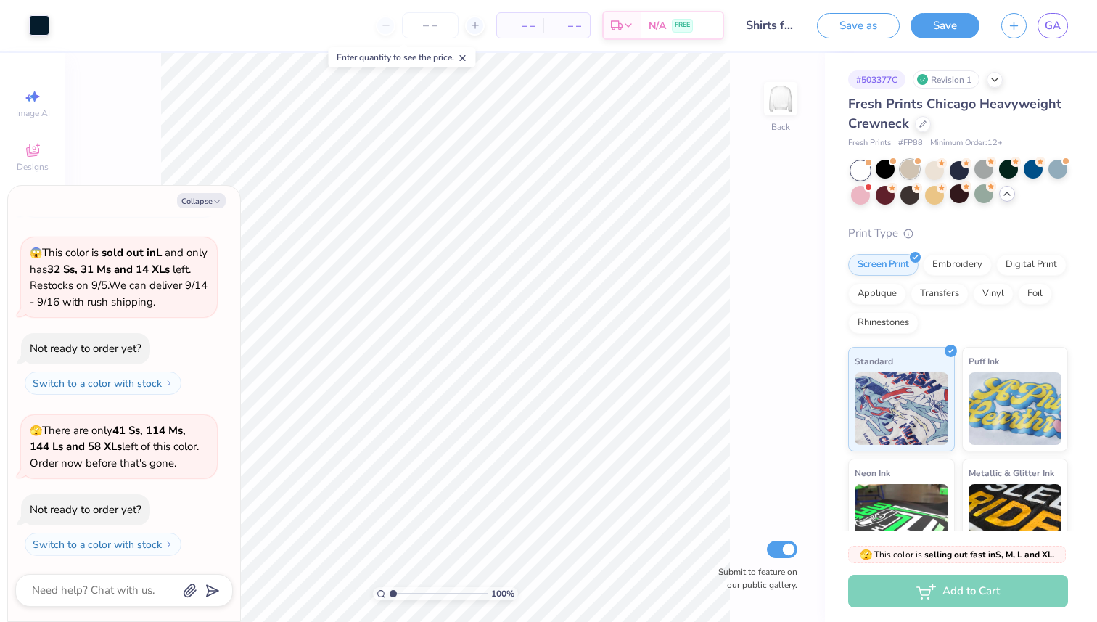
click at [917, 173] on div at bounding box center [909, 169] width 19 height 19
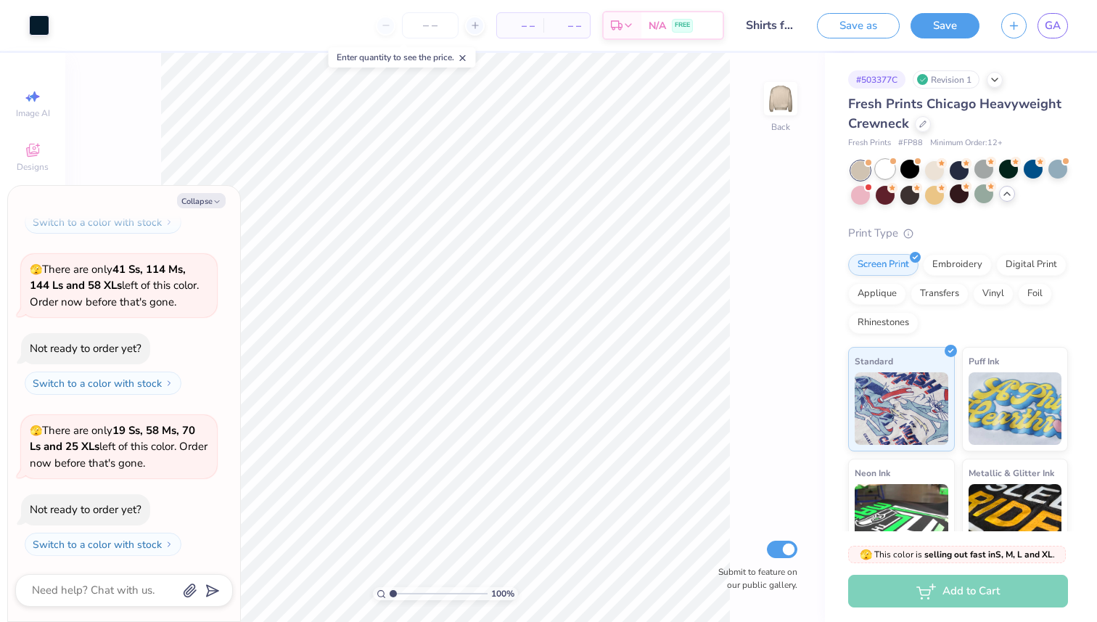
click at [890, 172] on div at bounding box center [885, 169] width 19 height 19
click at [917, 170] on div at bounding box center [909, 169] width 19 height 19
click at [934, 170] on div at bounding box center [934, 169] width 19 height 19
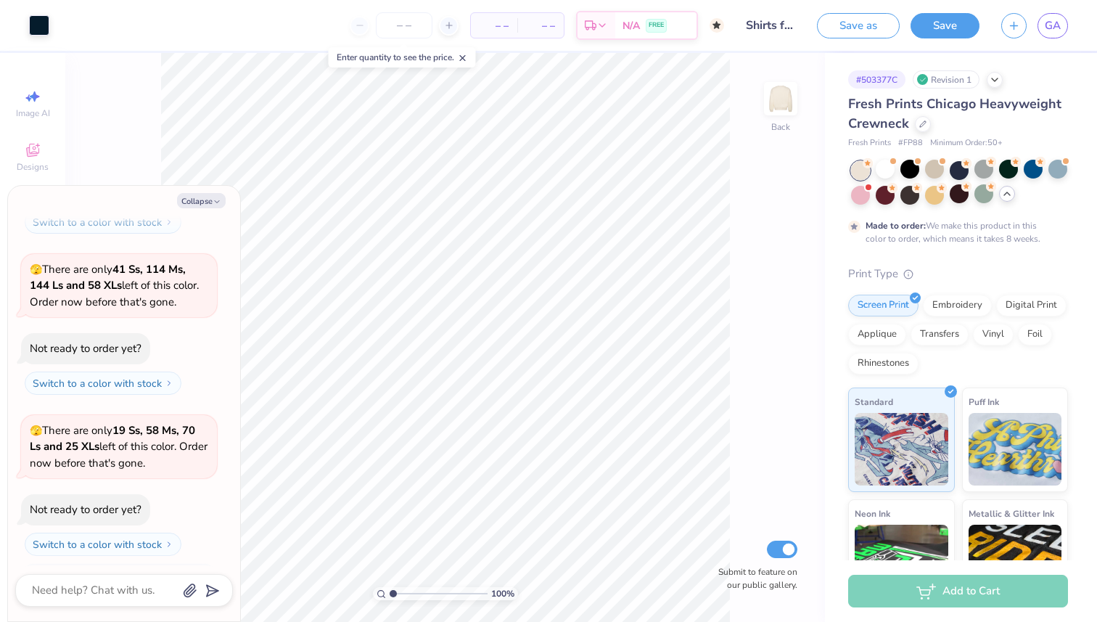
scroll to position [1867, 0]
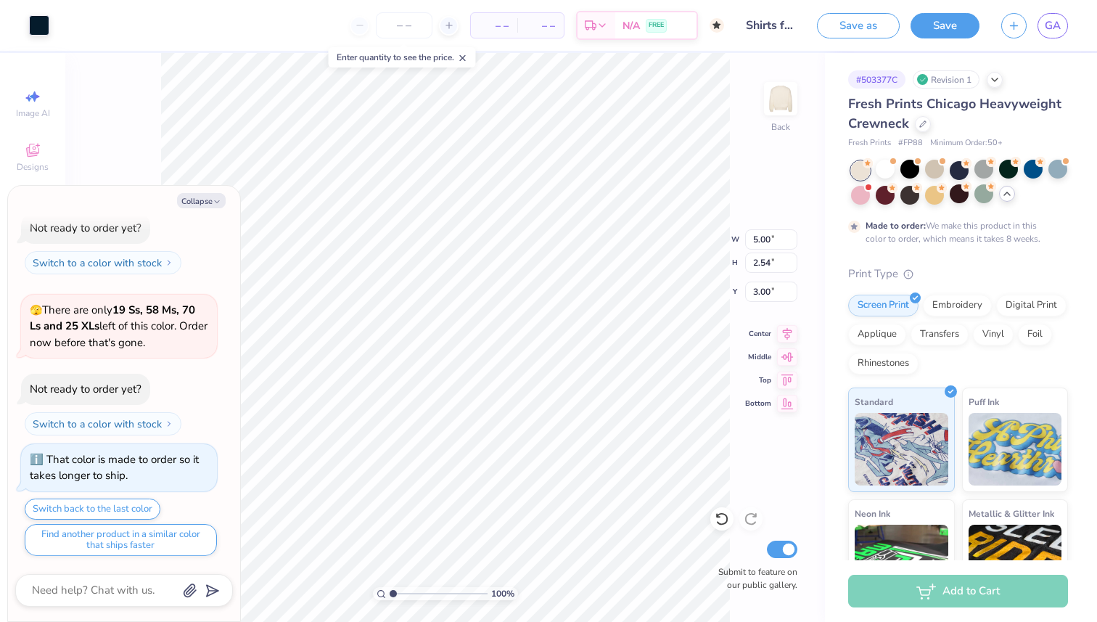
type textarea "x"
type input "6.43"
type textarea "x"
type input "3.00"
click at [876, 165] on div at bounding box center [885, 169] width 19 height 19
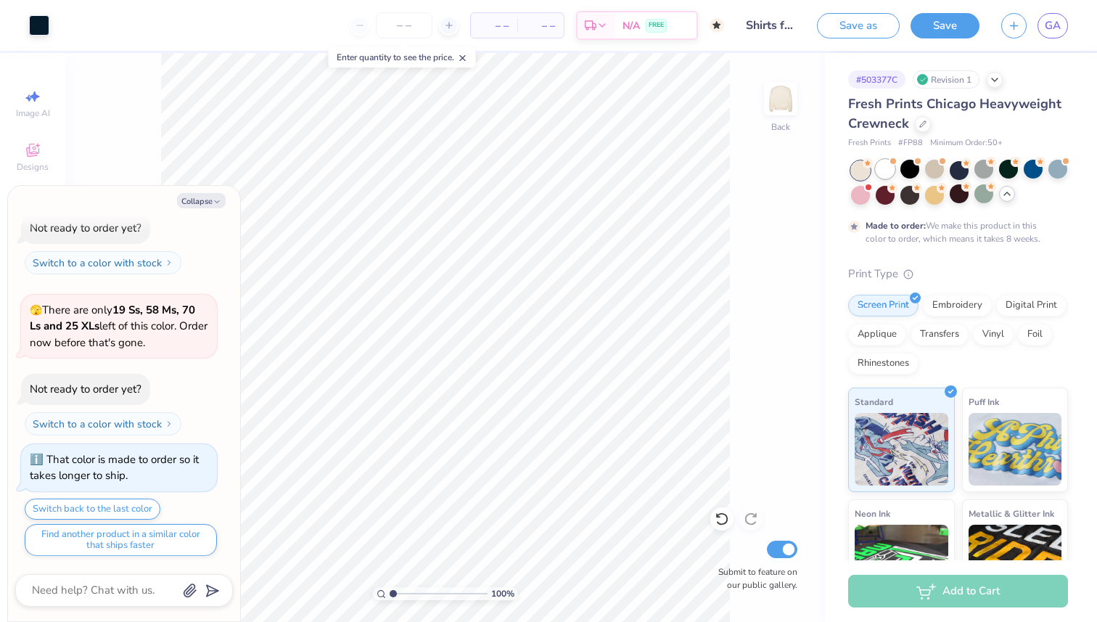
scroll to position [2100, 0]
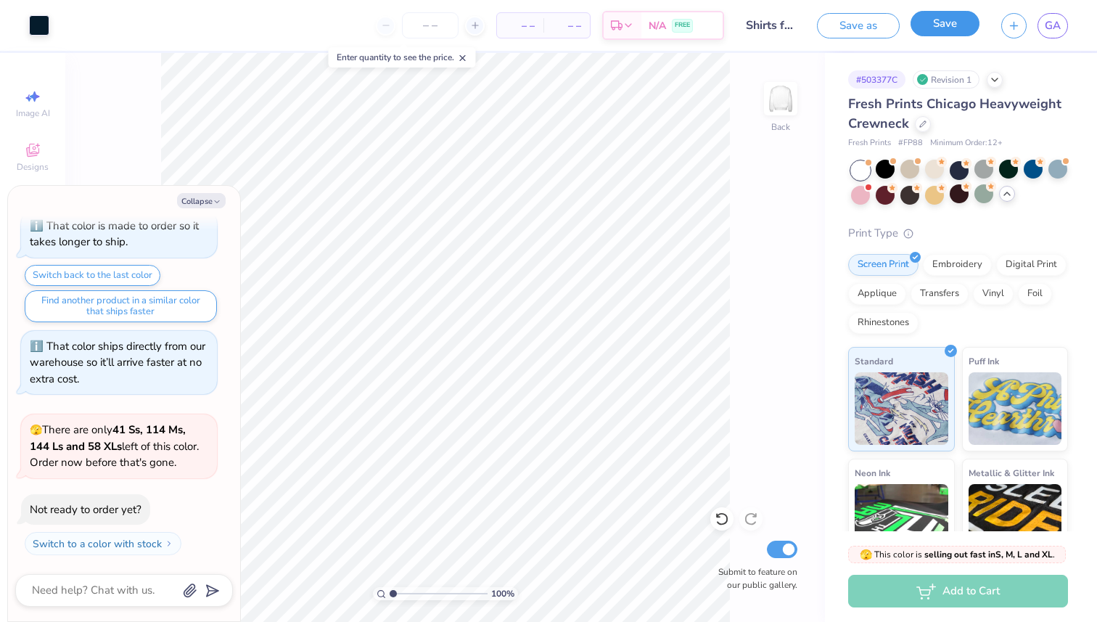
click at [936, 30] on button "Save" at bounding box center [944, 23] width 69 height 25
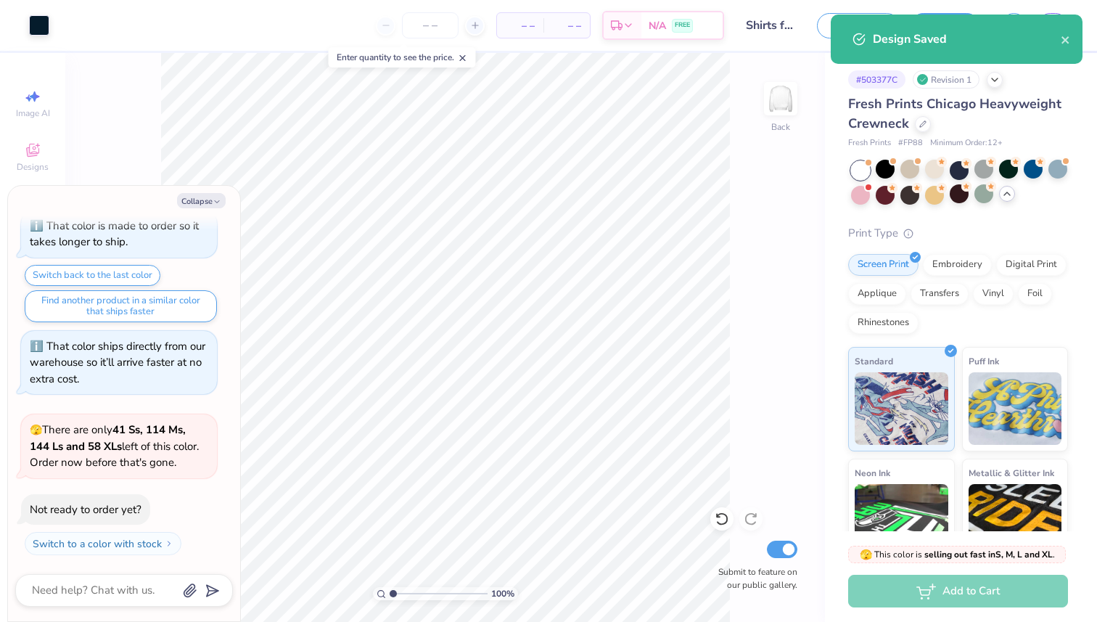
click at [1072, 41] on div "Design Saved" at bounding box center [957, 39] width 252 height 49
click at [1064, 40] on icon "close" at bounding box center [1064, 39] width 7 height 7
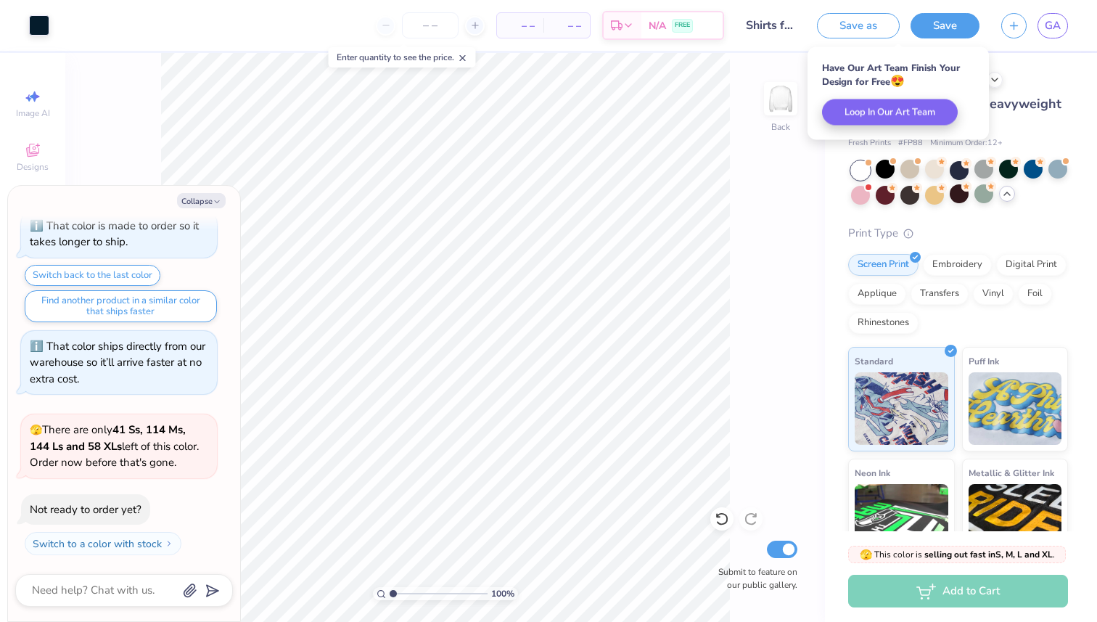
type textarea "x"
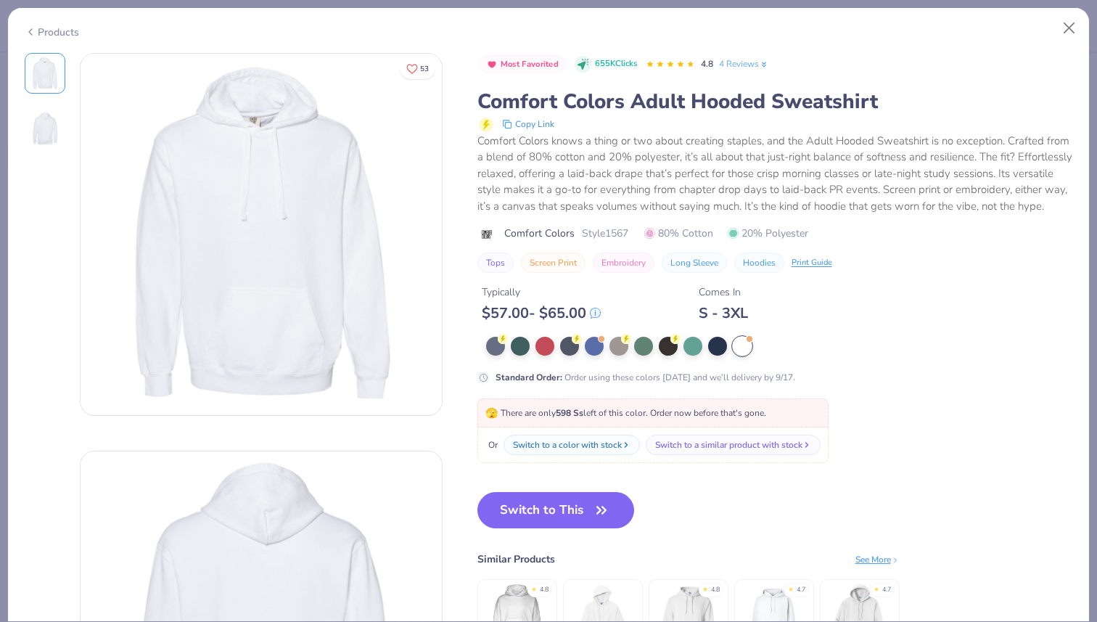
click at [55, 33] on div "Products" at bounding box center [52, 32] width 54 height 15
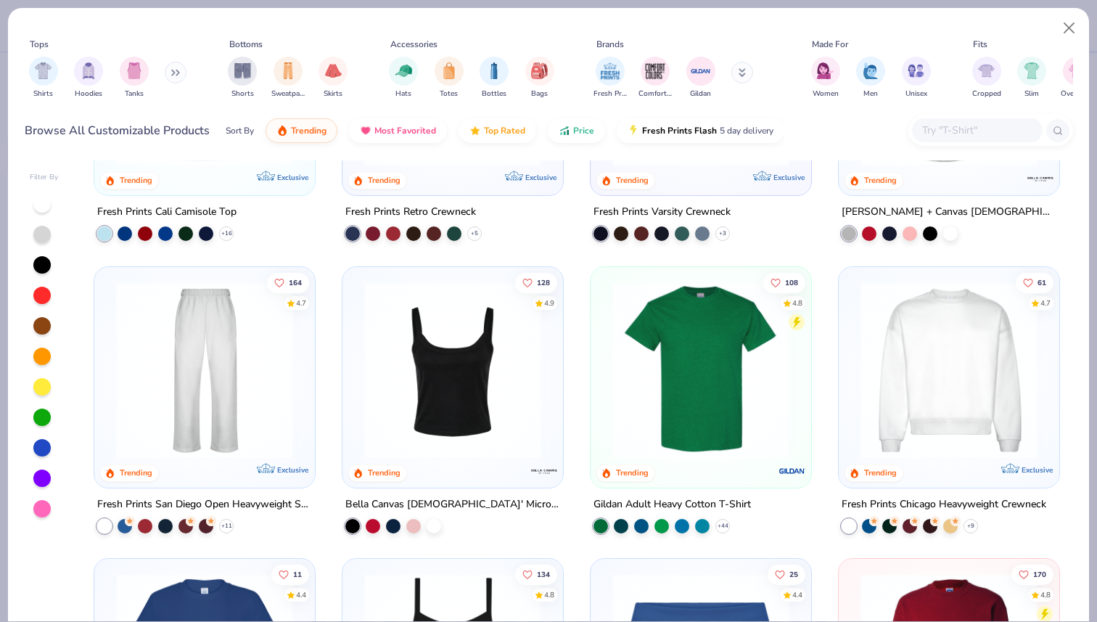
scroll to position [488, 0]
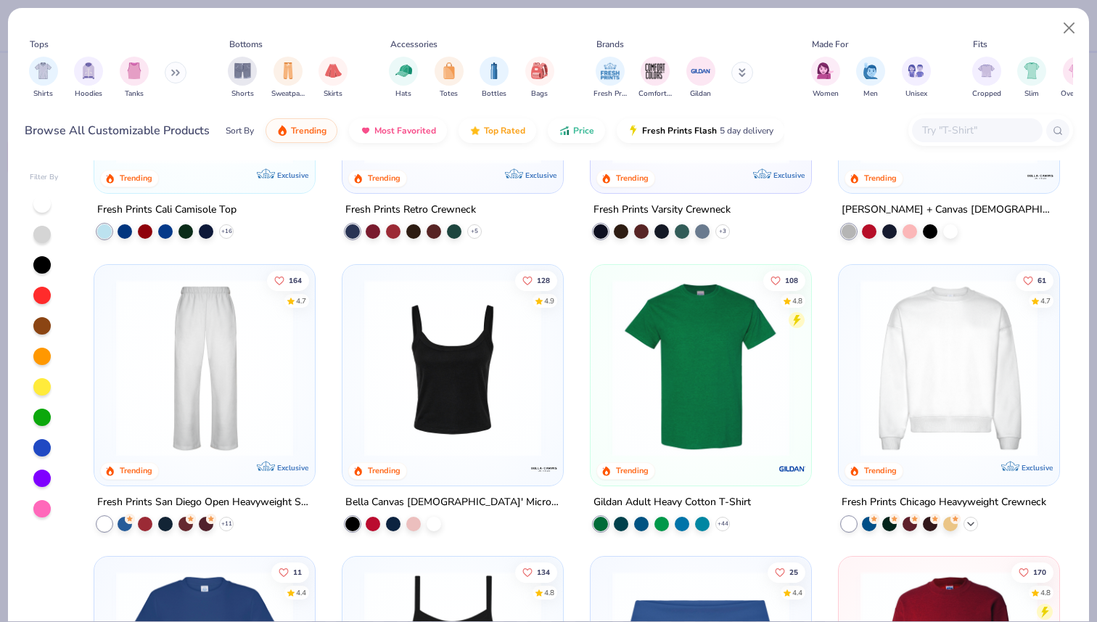
click at [968, 521] on icon at bounding box center [971, 523] width 12 height 12
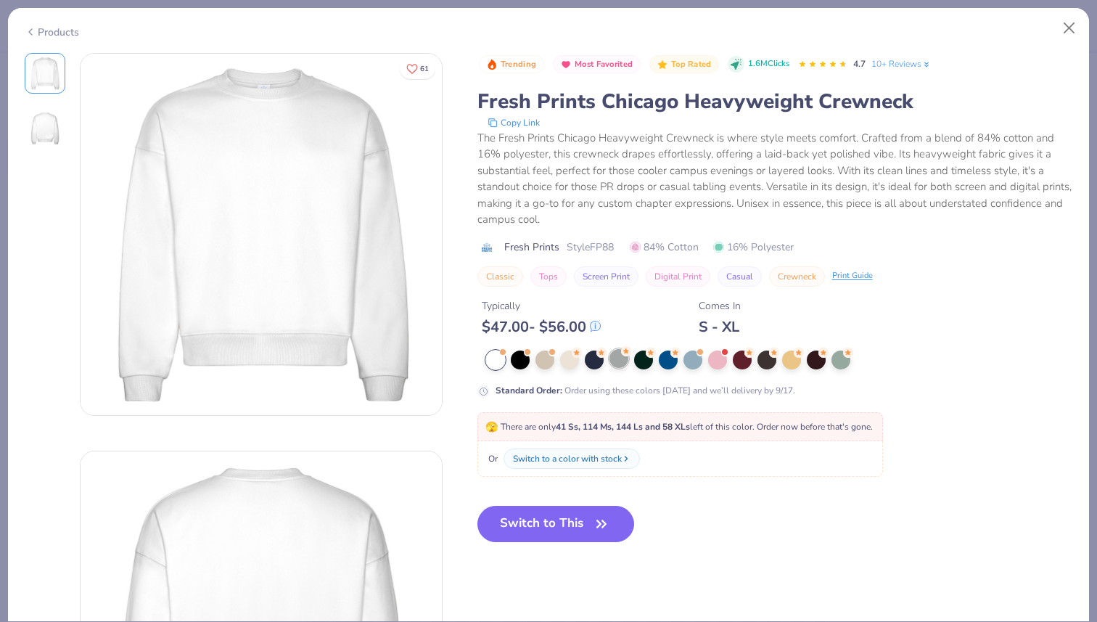
click at [620, 363] on div at bounding box center [618, 358] width 19 height 19
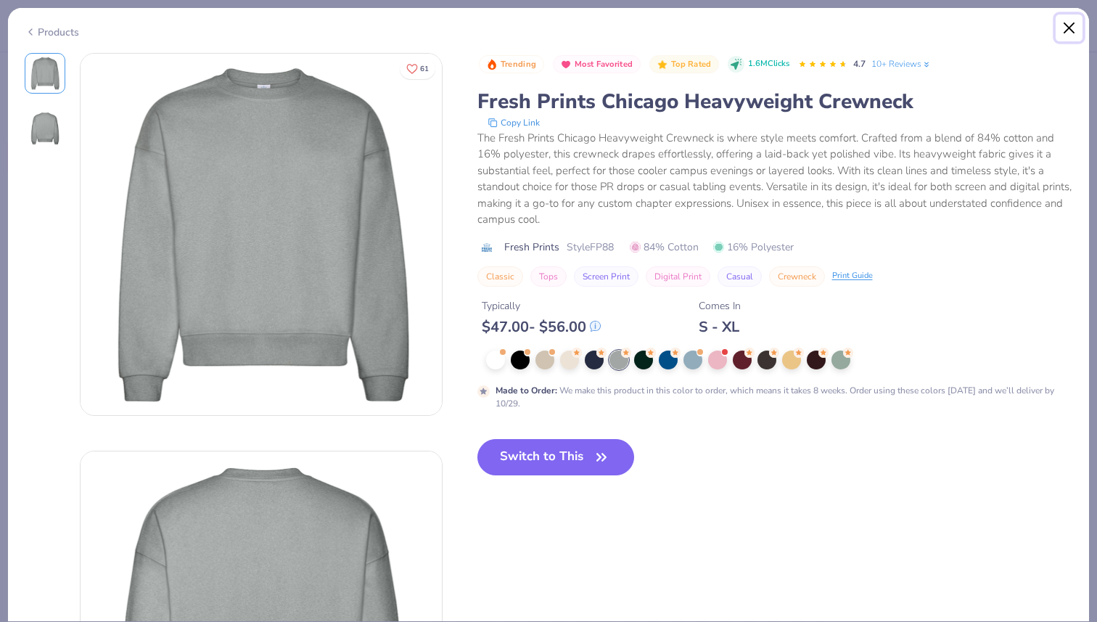
click at [1074, 28] on button "Close" at bounding box center [1070, 29] width 28 height 28
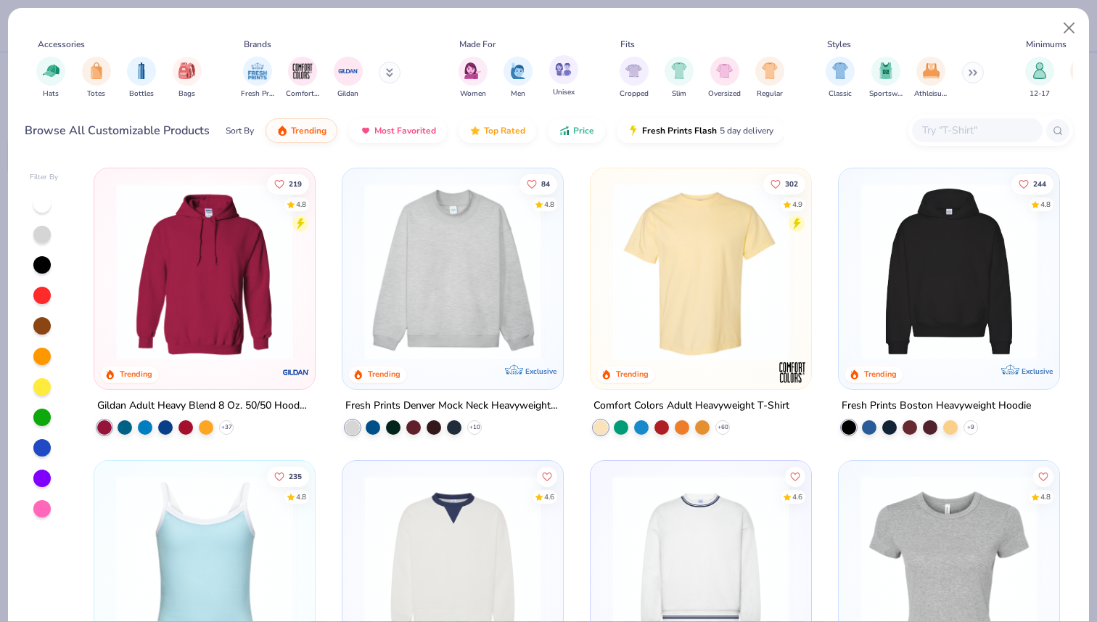
scroll to position [0, 666]
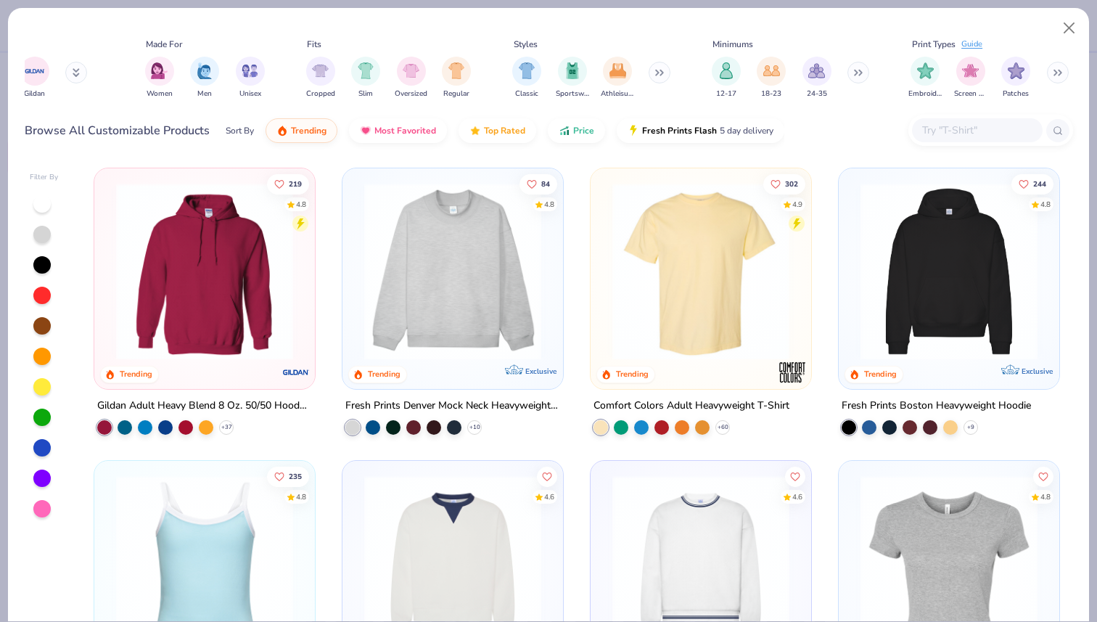
click at [971, 130] on input "text" at bounding box center [977, 130] width 112 height 17
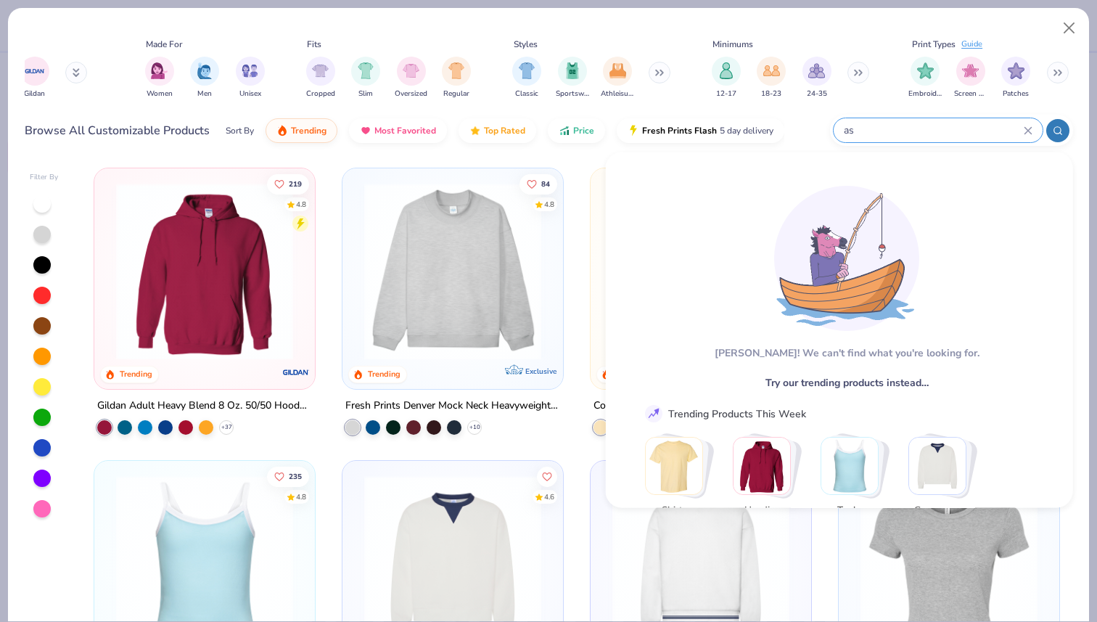
type input "a"
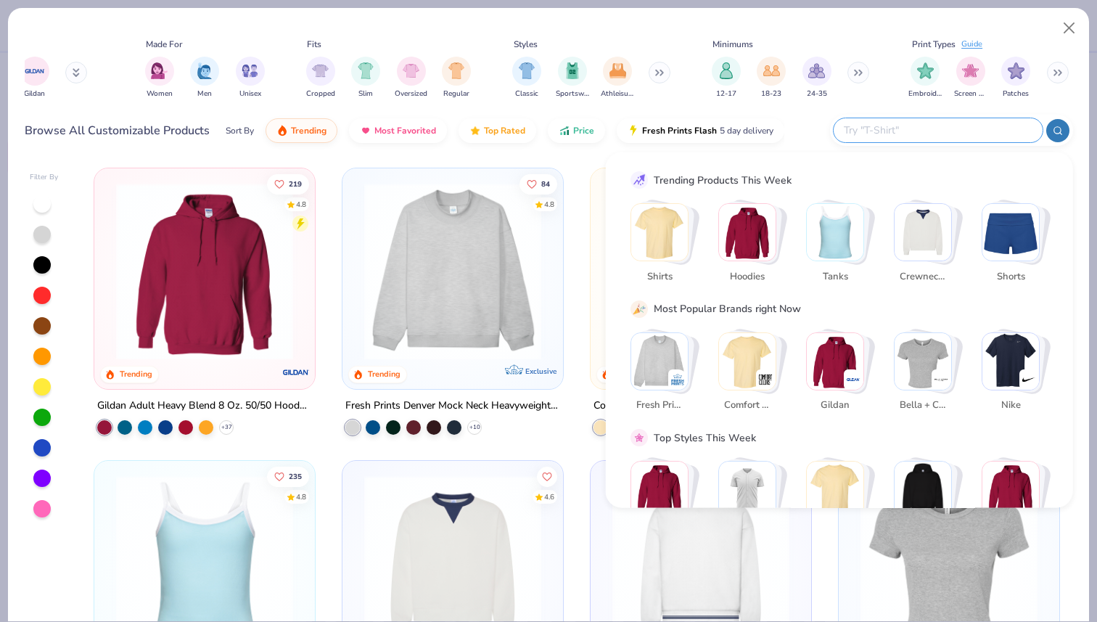
click at [112, 65] on div "Tops Shirts Hoodies Tanks Bottoms Shorts Sweatpants Skirts Accessories Hats Tot…" at bounding box center [549, 71] width 1048 height 67
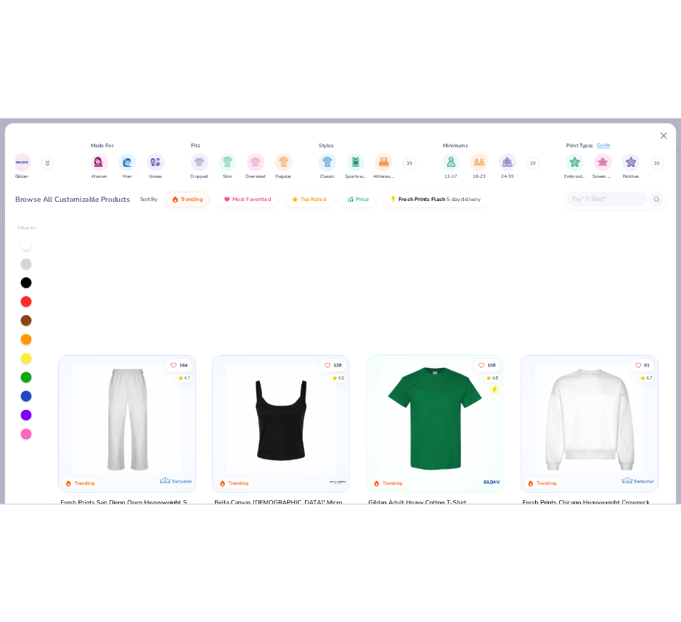
scroll to position [0, 0]
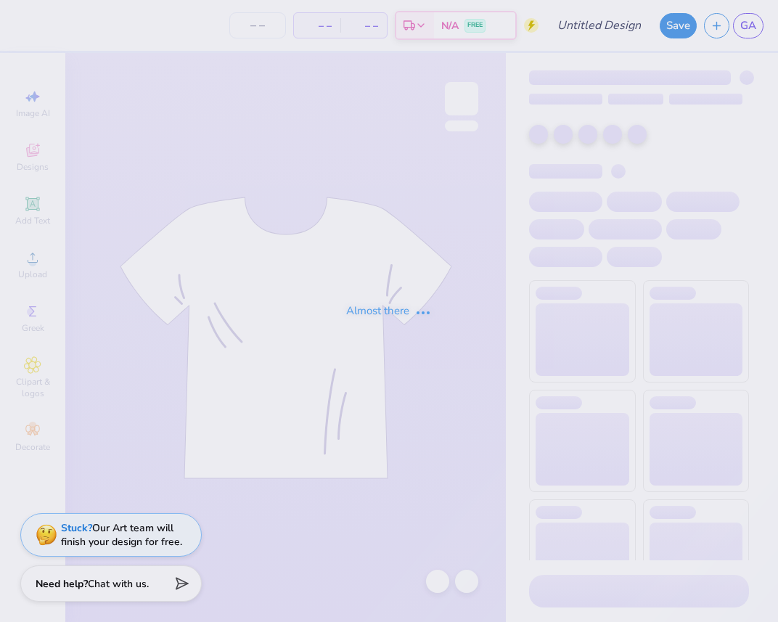
type input "Shirts for EMS"
type input "50"
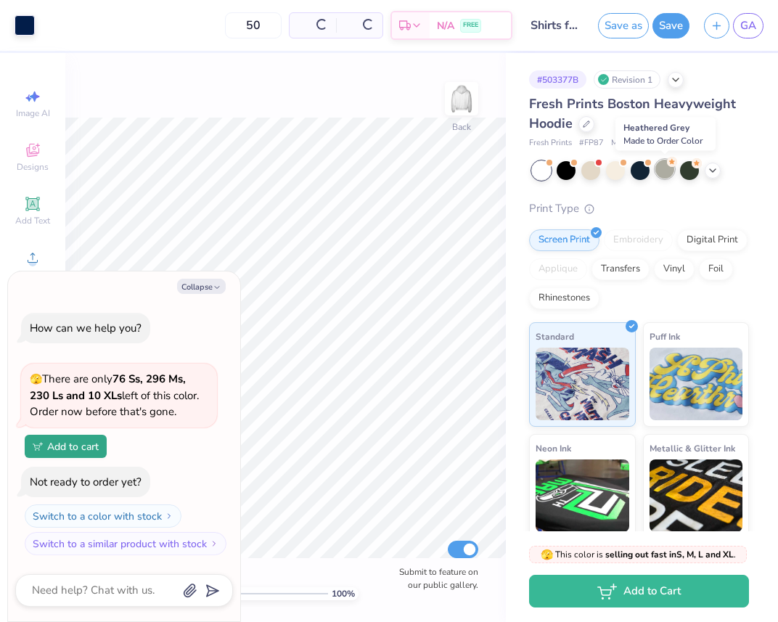
click at [663, 173] on div at bounding box center [664, 169] width 19 height 19
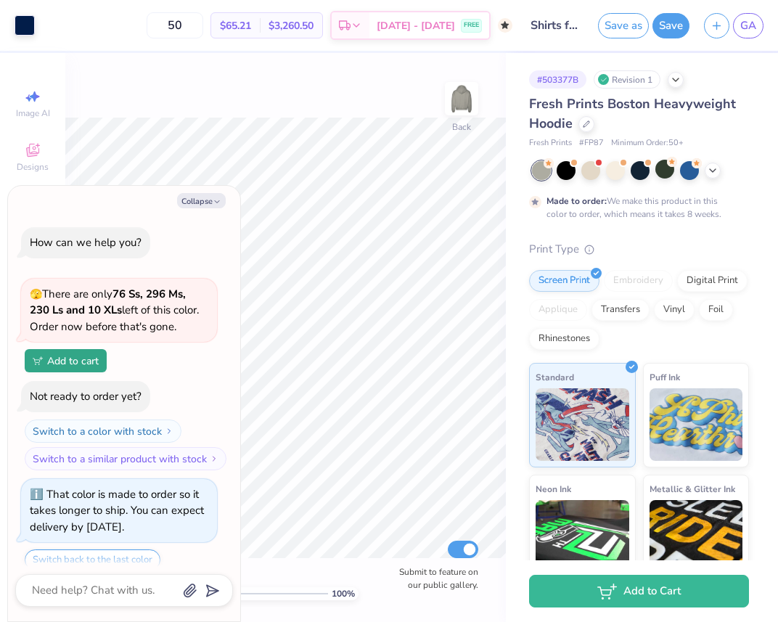
scroll to position [52, 0]
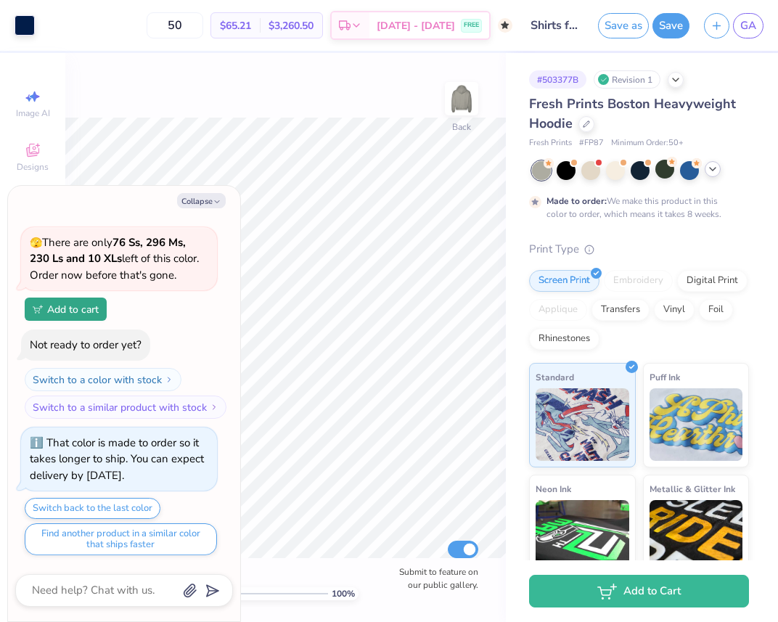
click at [717, 171] on icon at bounding box center [713, 169] width 12 height 12
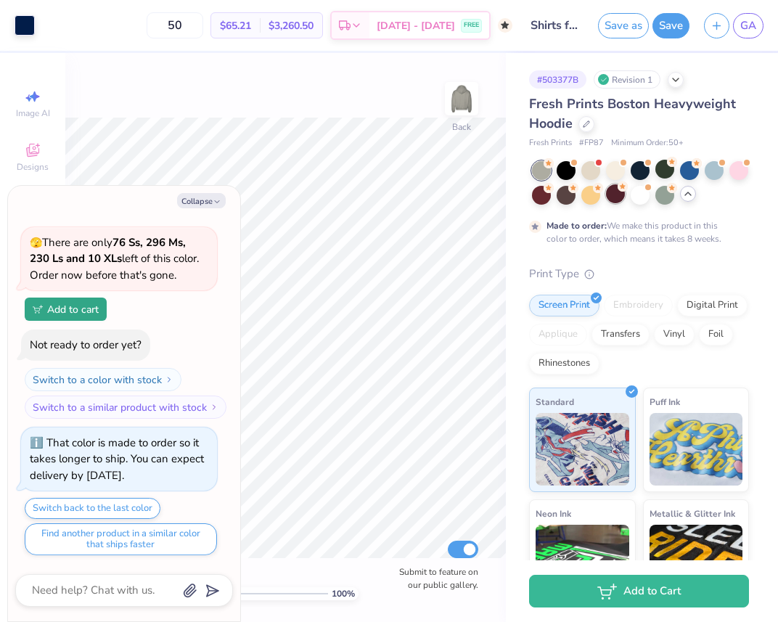
scroll to position [155, 0]
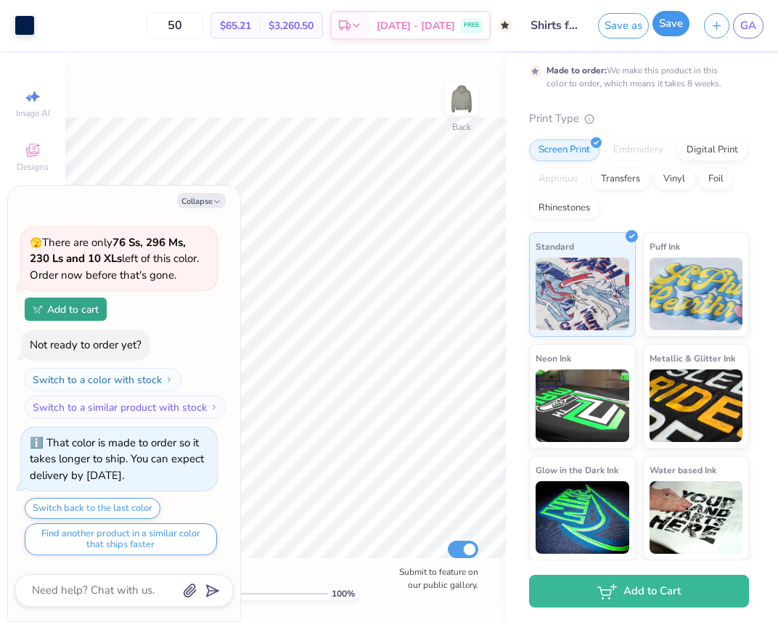
click at [675, 24] on button "Save" at bounding box center [670, 23] width 37 height 25
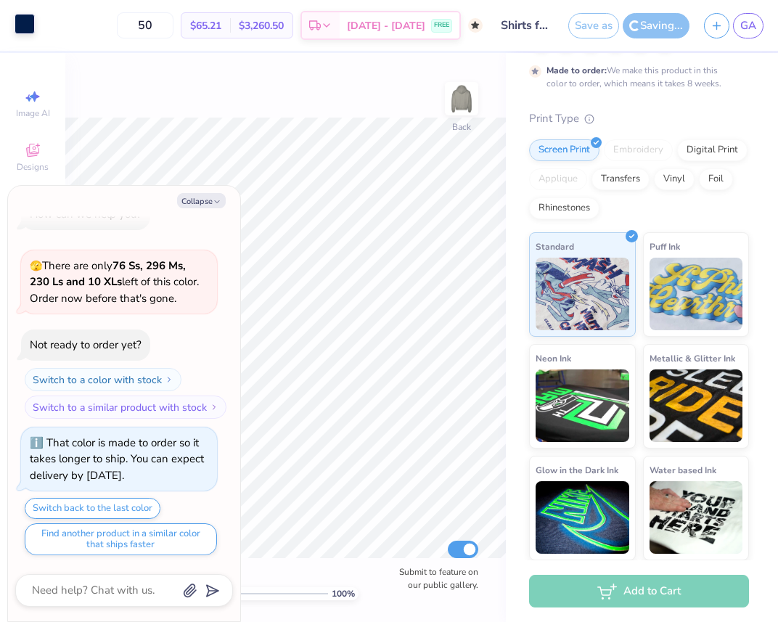
click at [29, 29] on div at bounding box center [25, 24] width 20 height 20
type textarea "x"
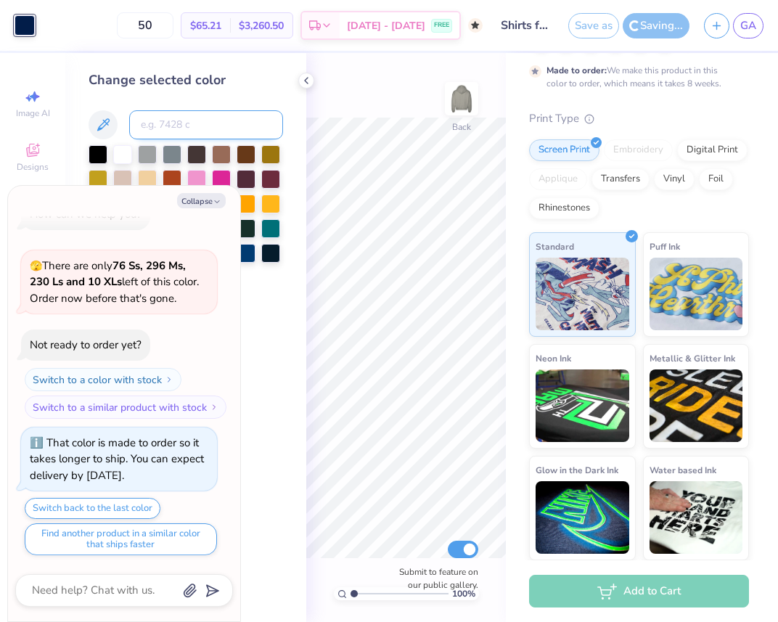
click at [220, 119] on input at bounding box center [206, 124] width 154 height 29
type input "ash grey"
click at [298, 435] on div "Change selected color ash grey" at bounding box center [185, 337] width 241 height 569
click at [204, 200] on button "Collapse" at bounding box center [201, 200] width 49 height 15
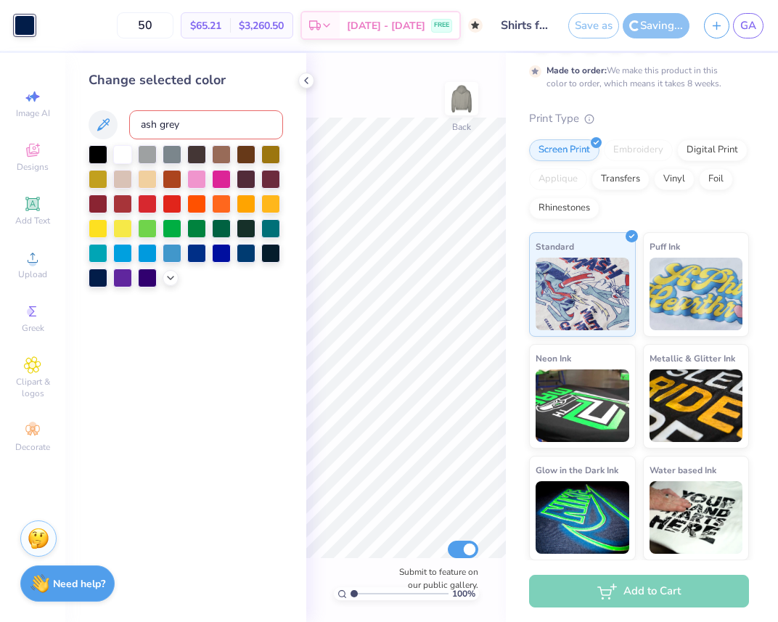
type textarea "x"
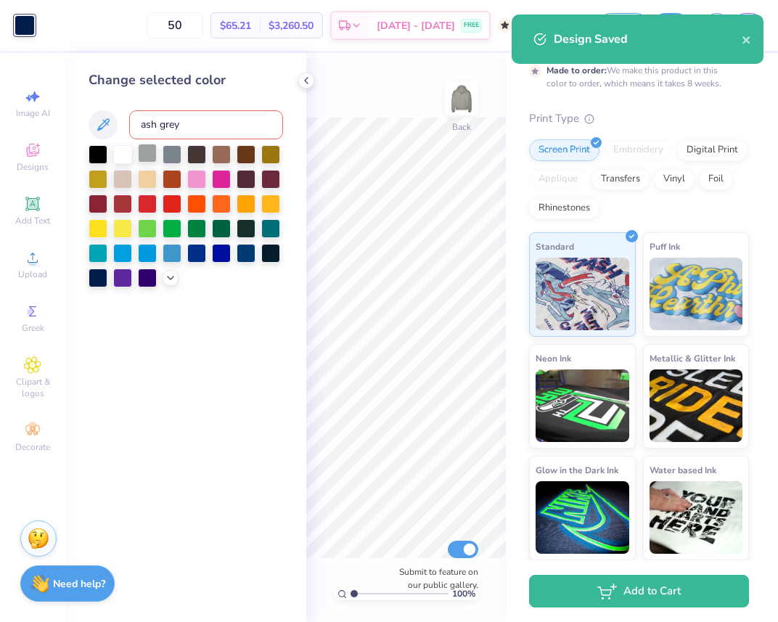
click at [144, 153] on div at bounding box center [147, 153] width 19 height 19
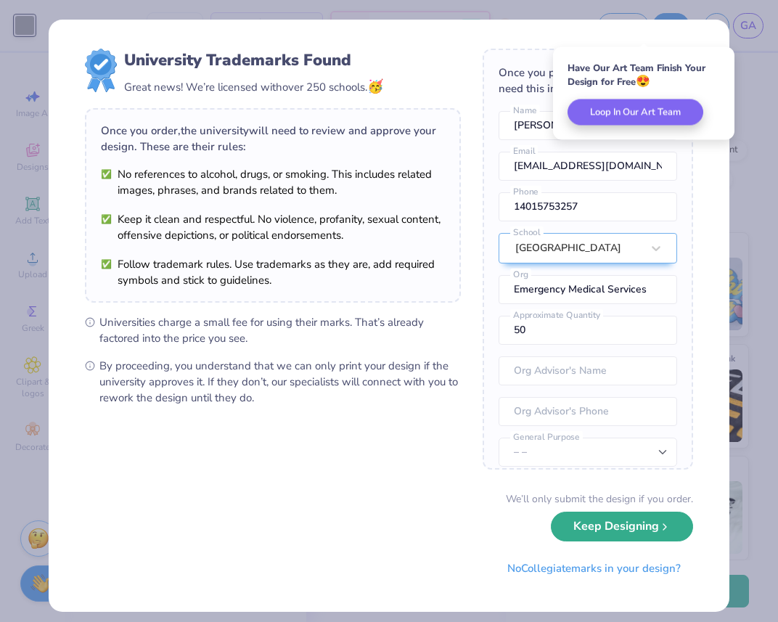
click at [624, 527] on button "Keep Designing" at bounding box center [622, 526] width 142 height 30
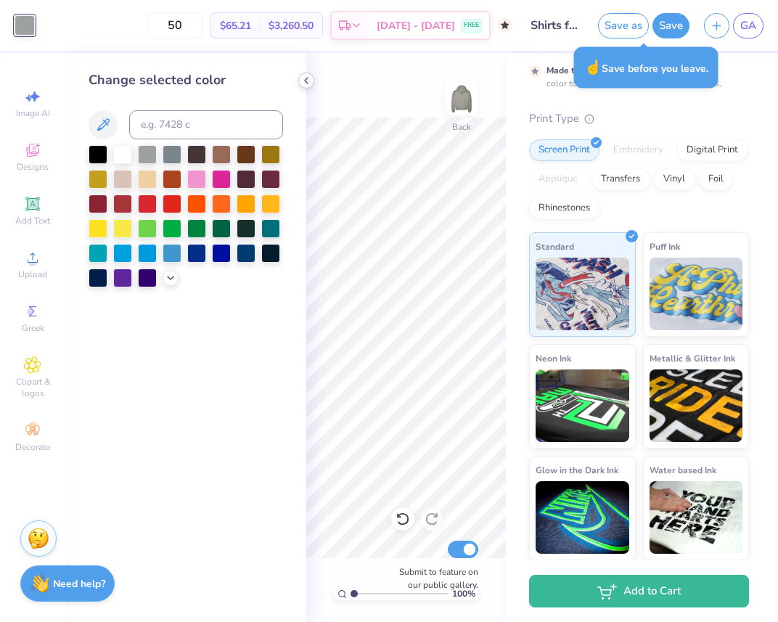
click at [304, 79] on icon at bounding box center [306, 81] width 12 height 12
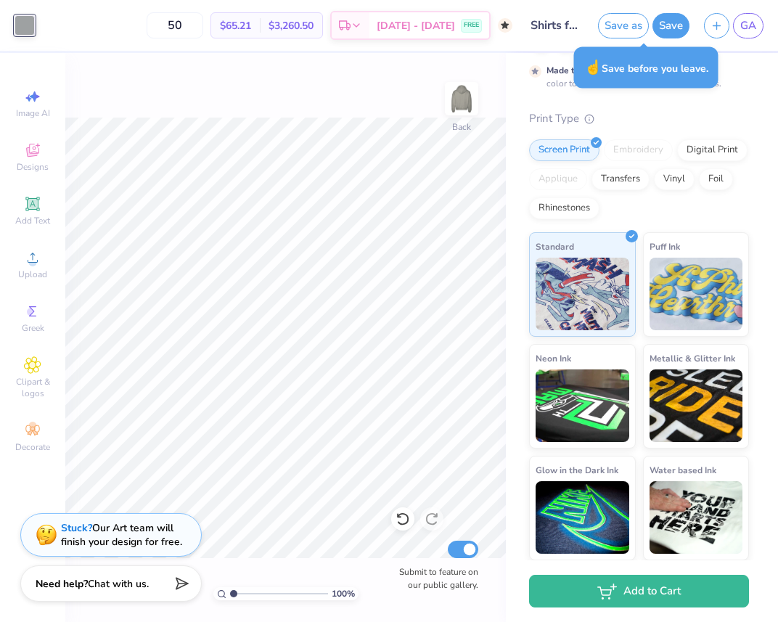
click at [549, 34] on input "Shirts for EMS" at bounding box center [554, 25] width 71 height 29
click at [744, 23] on span "GA" at bounding box center [748, 25] width 16 height 17
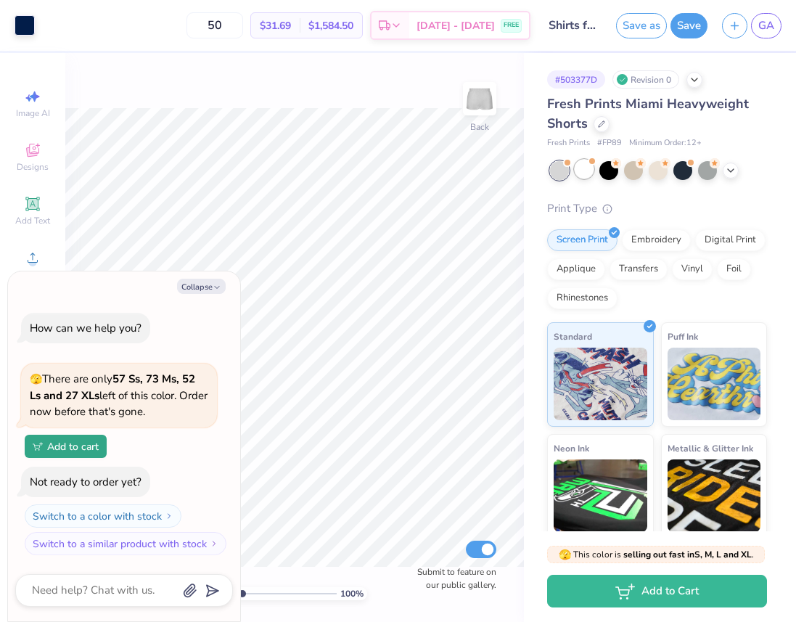
click at [583, 170] on div at bounding box center [584, 169] width 19 height 19
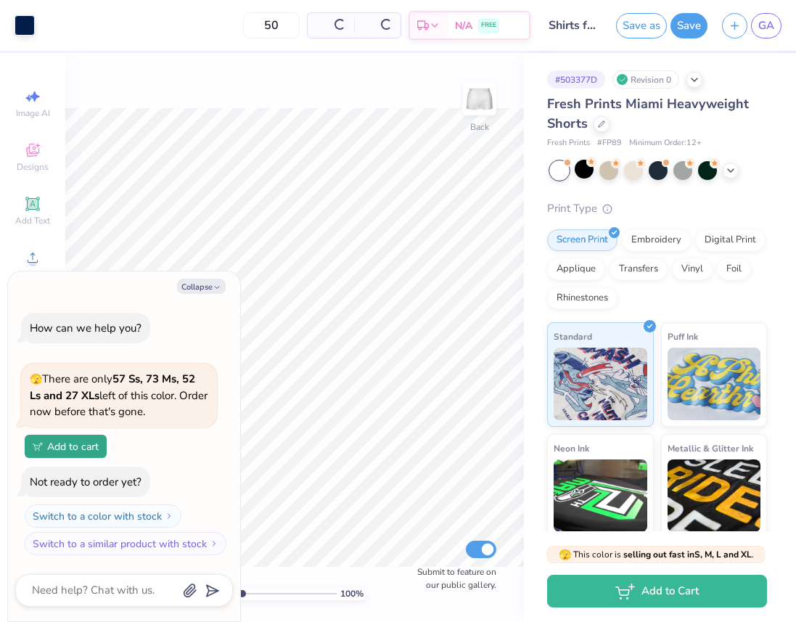
scroll to position [126, 0]
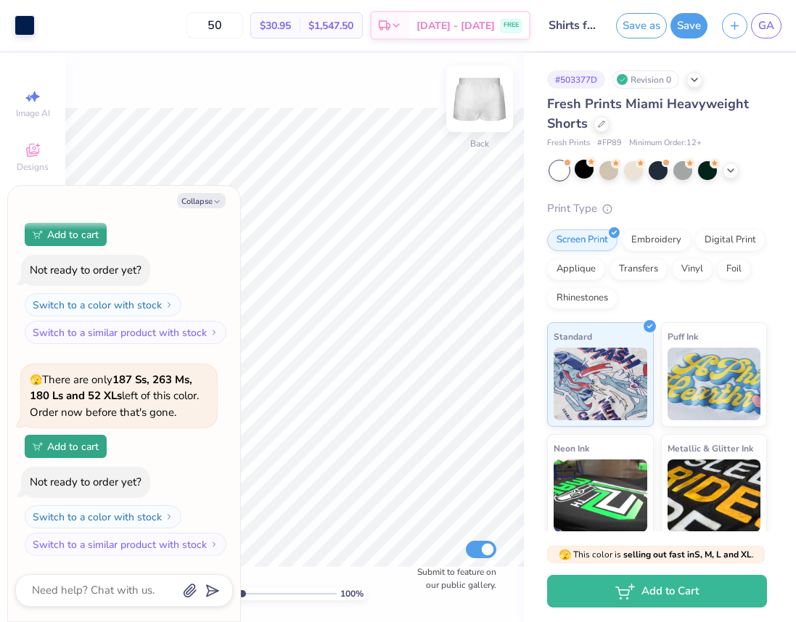
click at [466, 92] on img at bounding box center [480, 99] width 58 height 58
click at [469, 95] on img at bounding box center [480, 99] width 58 height 58
click at [213, 202] on icon "button" at bounding box center [217, 201] width 9 height 9
type textarea "x"
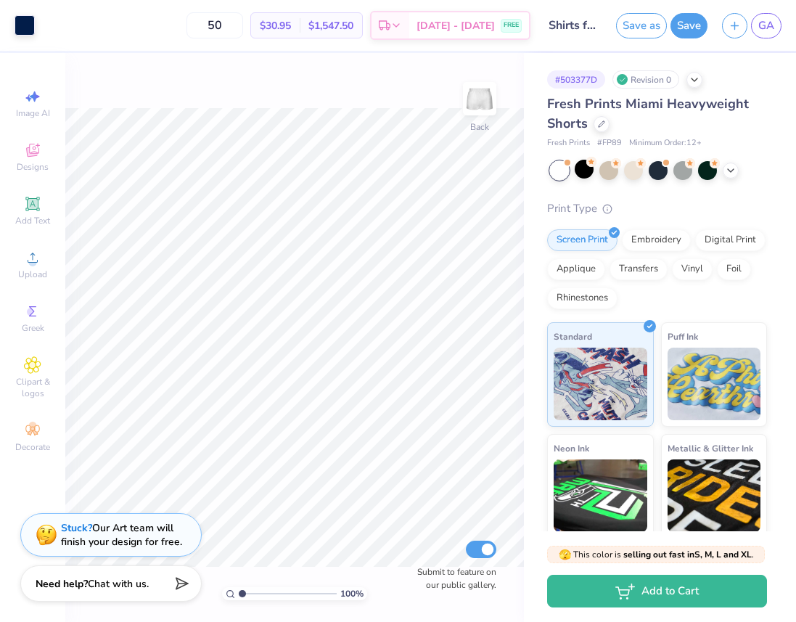
click at [689, 29] on button "Save" at bounding box center [688, 25] width 37 height 25
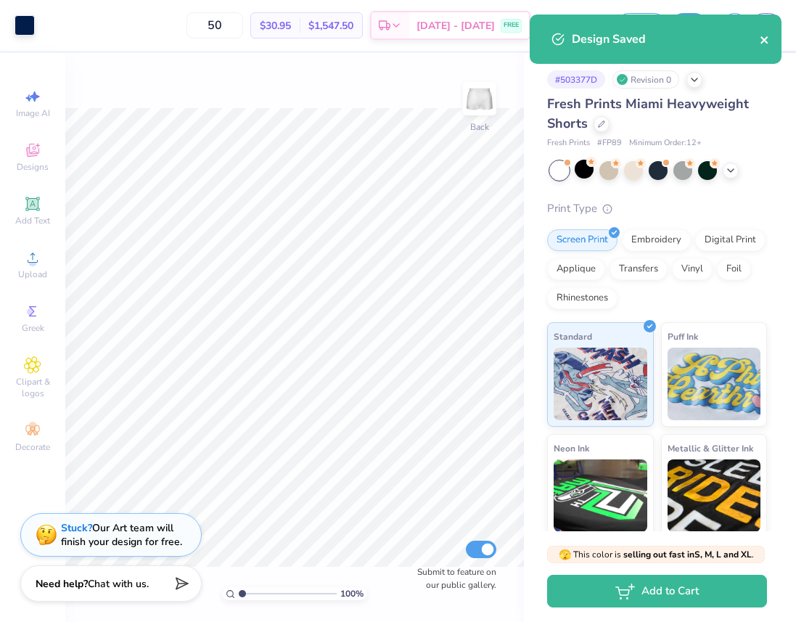
click at [768, 33] on button "close" at bounding box center [765, 38] width 10 height 17
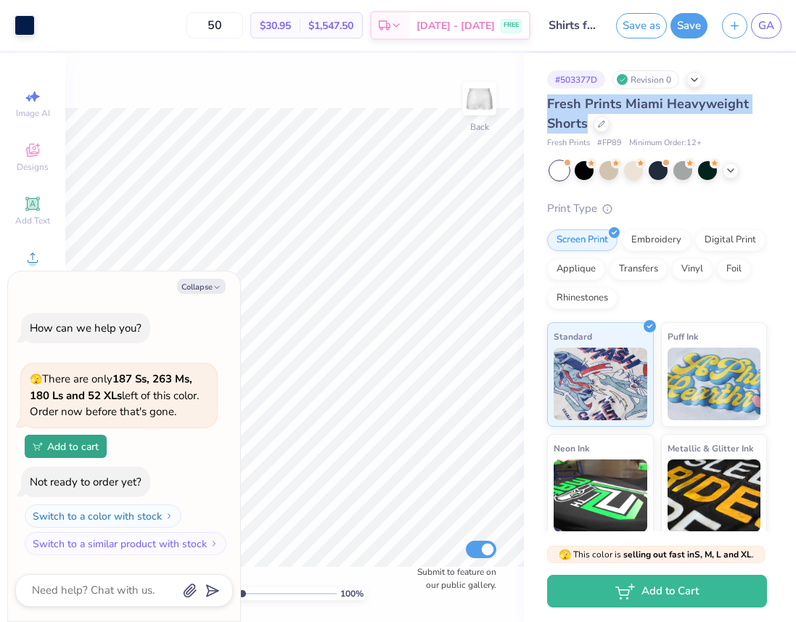
drag, startPoint x: 548, startPoint y: 104, endPoint x: 588, endPoint y: 133, distance: 49.9
click at [588, 133] on div "Fresh Prints Miami Heavyweight Shorts" at bounding box center [657, 113] width 220 height 39
copy span "Fresh Prints Miami Heavyweight Shorts"
click at [200, 285] on button "Collapse" at bounding box center [201, 286] width 49 height 15
type textarea "x"
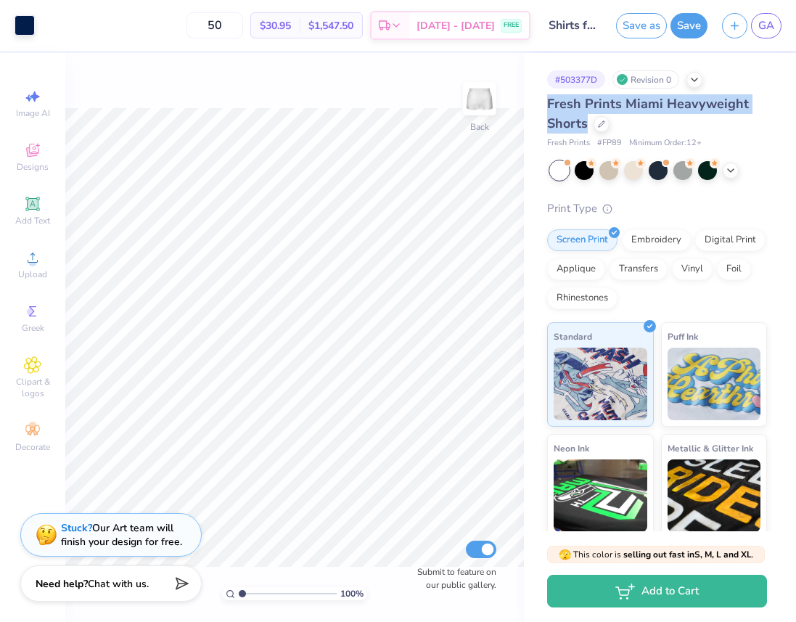
click at [570, 125] on span "Fresh Prints Miami Heavyweight Shorts" at bounding box center [648, 113] width 202 height 37
click at [676, 29] on button "Save" at bounding box center [688, 23] width 37 height 25
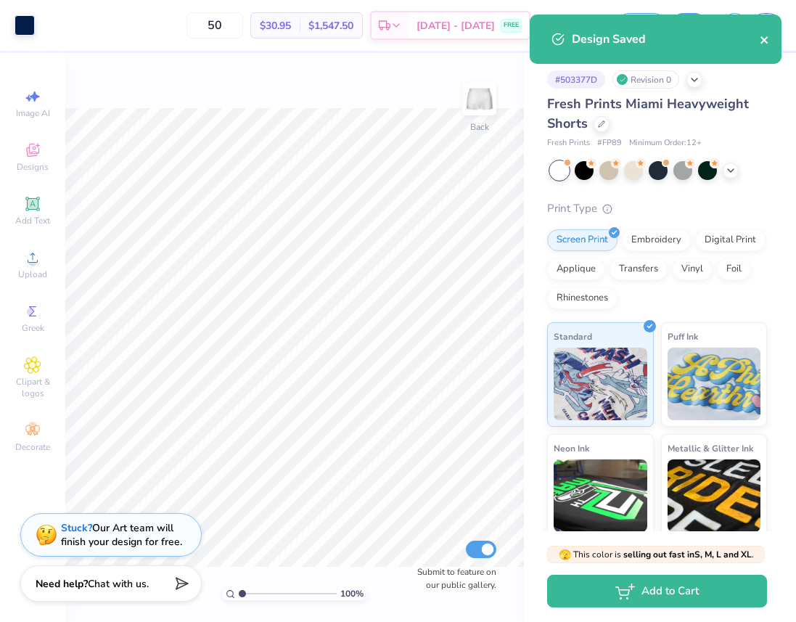
click at [767, 40] on icon "close" at bounding box center [765, 40] width 10 height 12
